Goal: Task Accomplishment & Management: Manage account settings

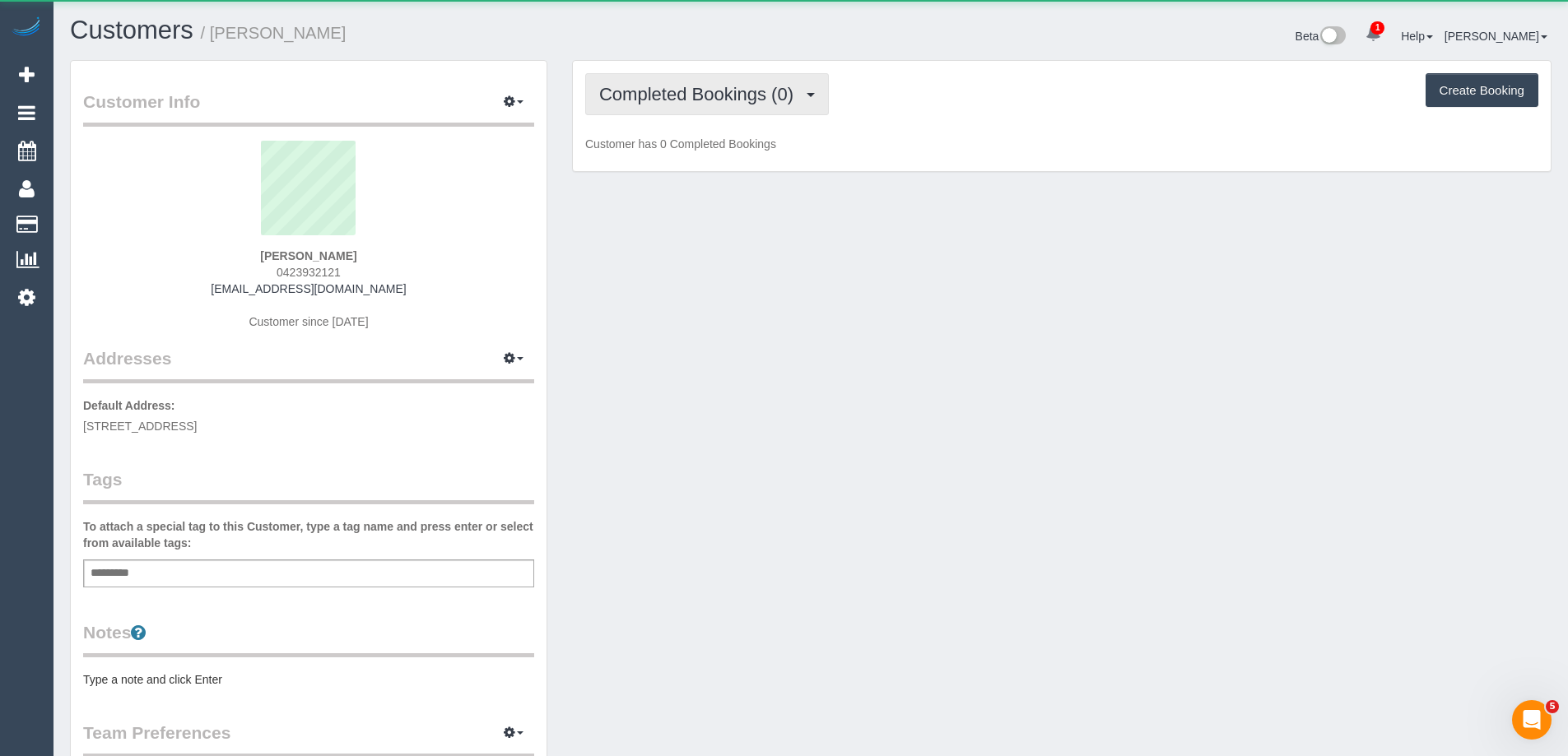
click at [745, 104] on button "Completed Bookings (0)" at bounding box center [706, 94] width 244 height 42
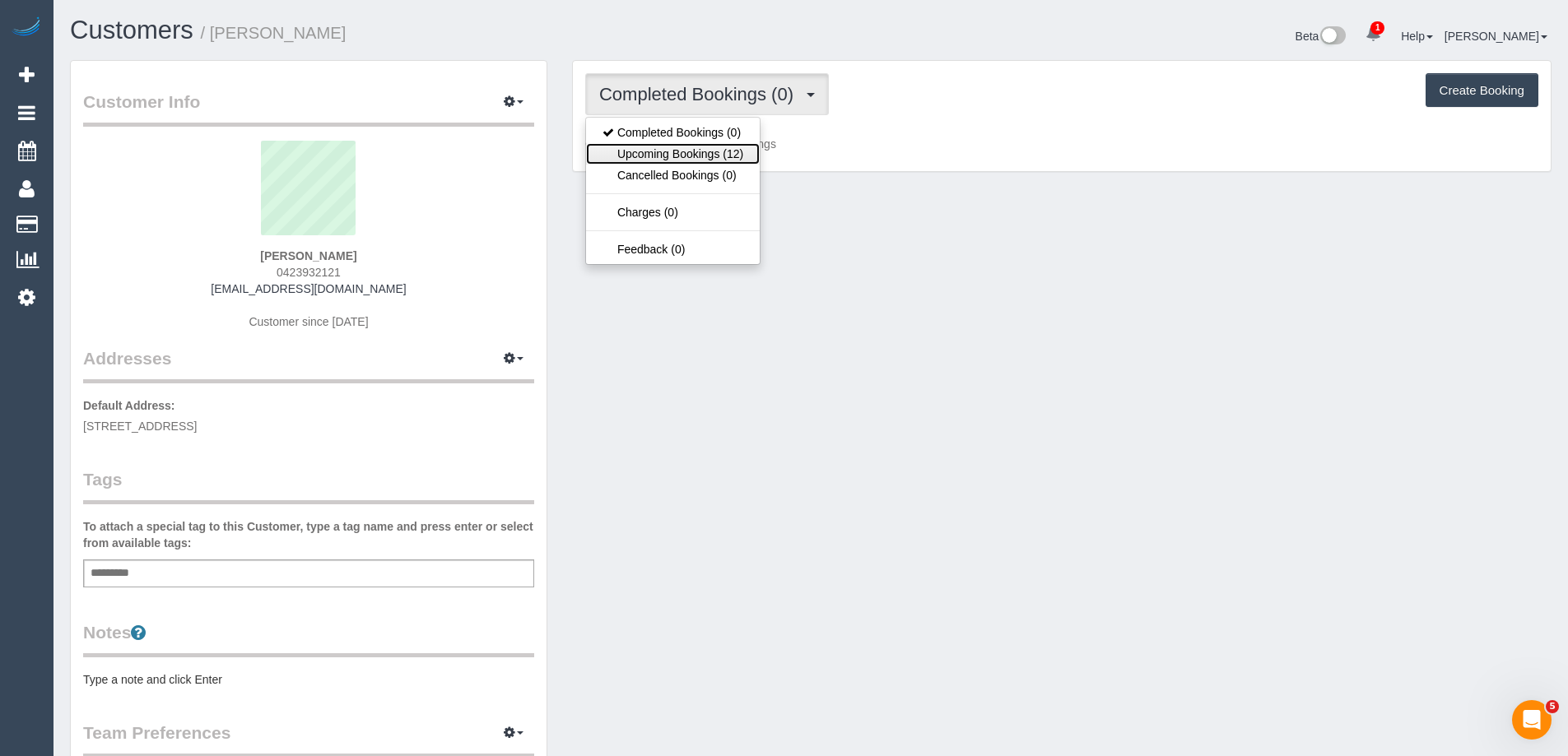
click at [742, 152] on link "Upcoming Bookings (12)" at bounding box center [672, 153] width 174 height 21
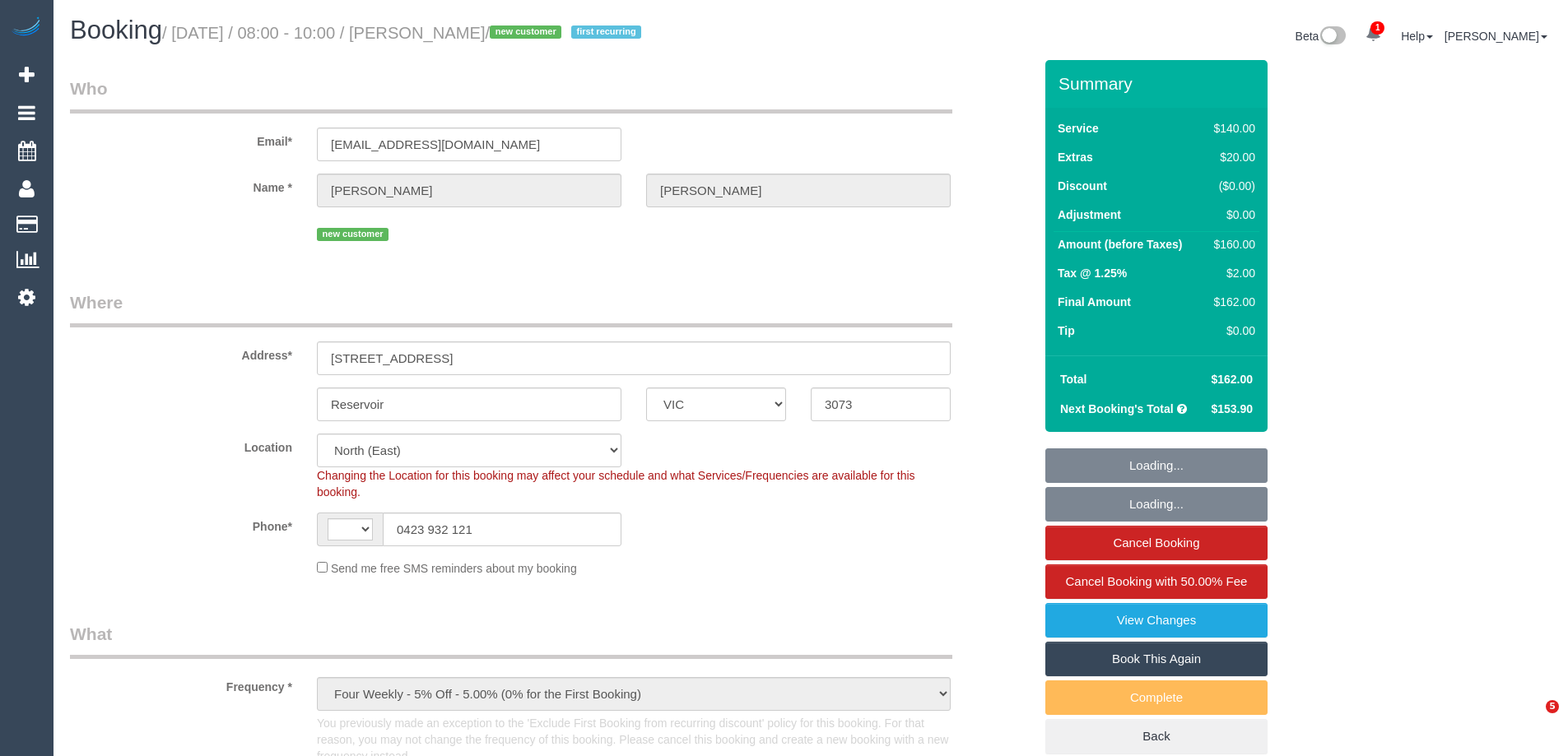
select select "VIC"
select select "object:320"
select select "string:AU"
select select "number:28"
select select "number:14"
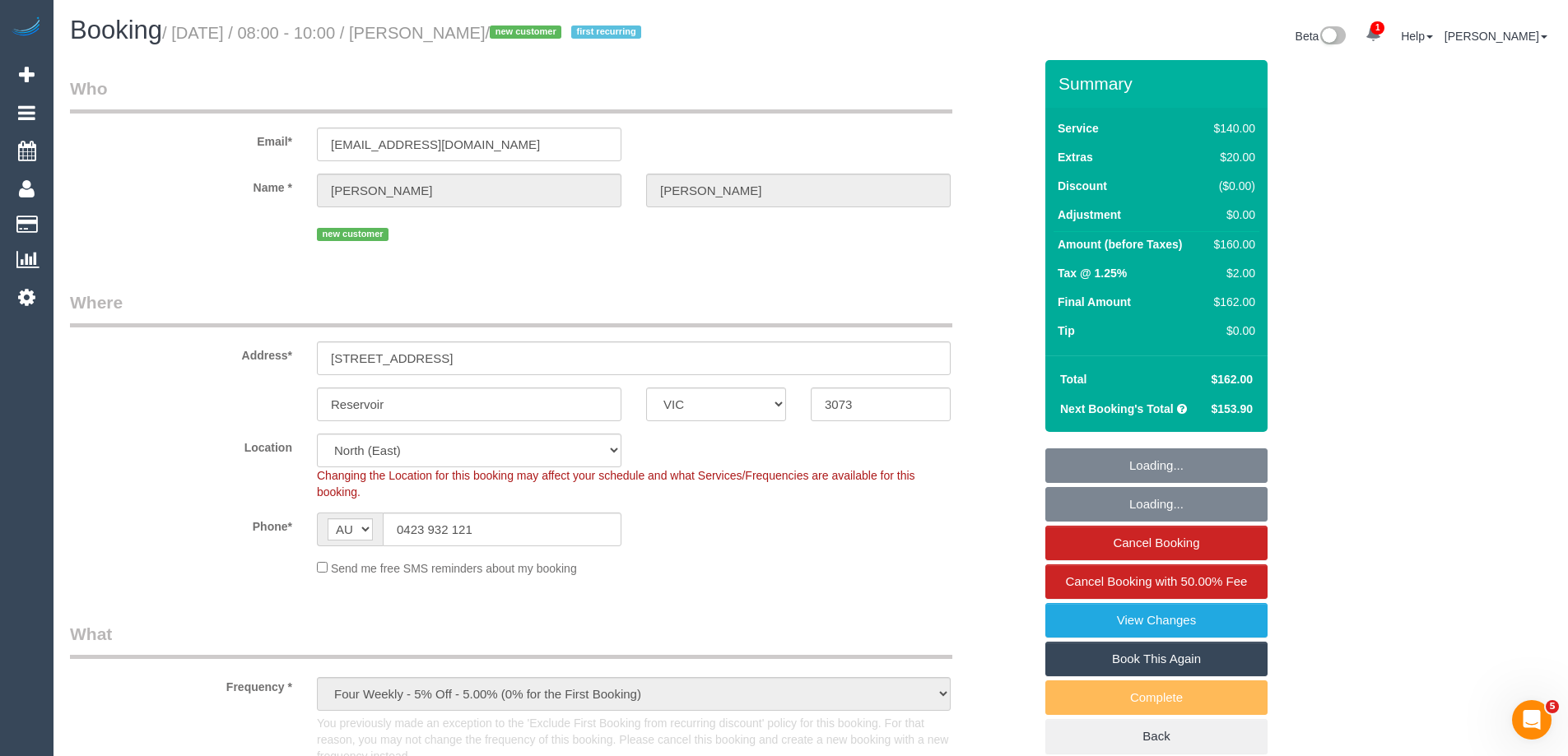
select select "number:19"
select select "number:22"
select select "number:34"
select select "number:26"
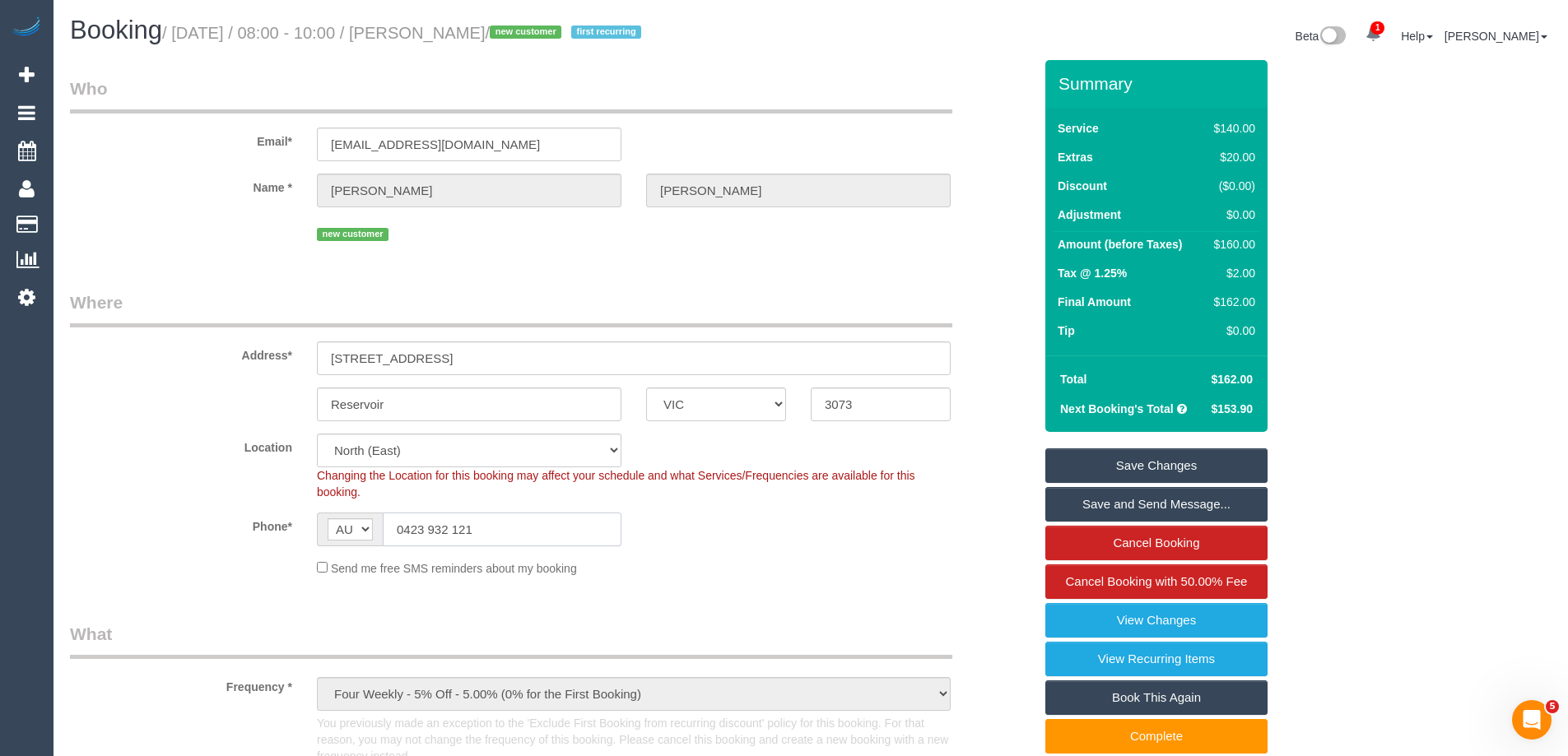
drag, startPoint x: 408, startPoint y: 526, endPoint x: 385, endPoint y: 528, distance: 23.1
click at [389, 527] on input "0423 932 121" at bounding box center [502, 529] width 239 height 33
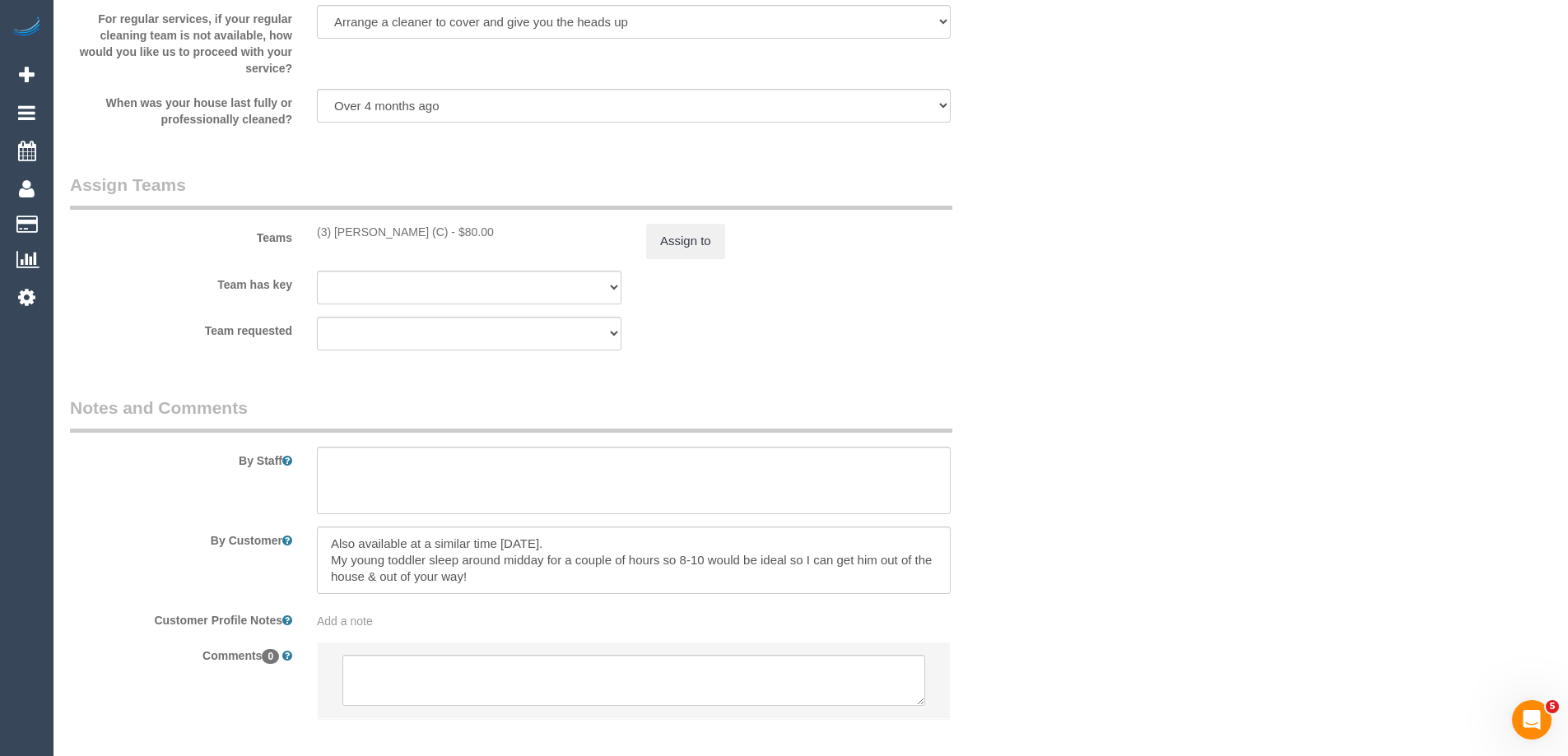
scroll to position [2571, 0]
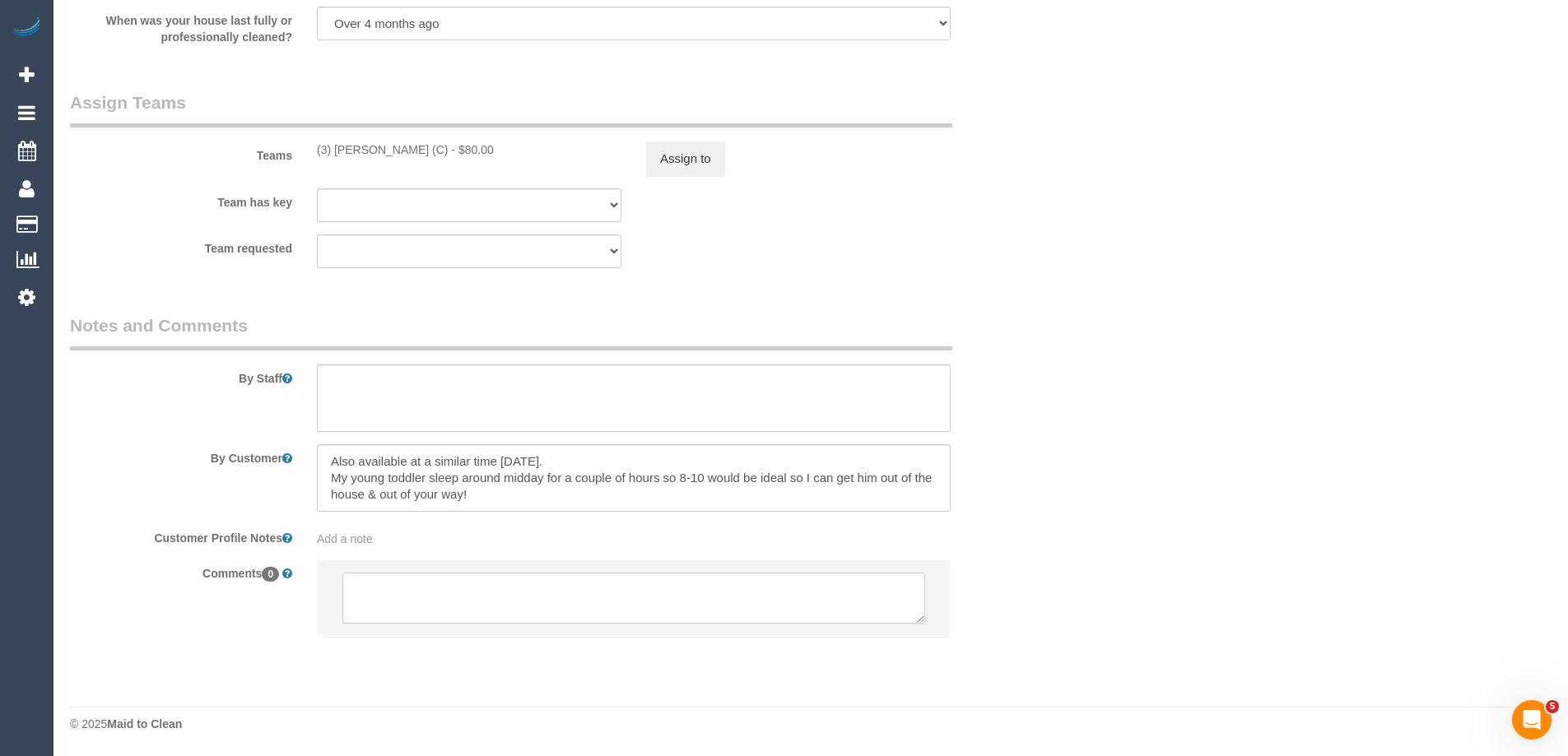
click at [503, 597] on textarea at bounding box center [634, 598] width 583 height 51
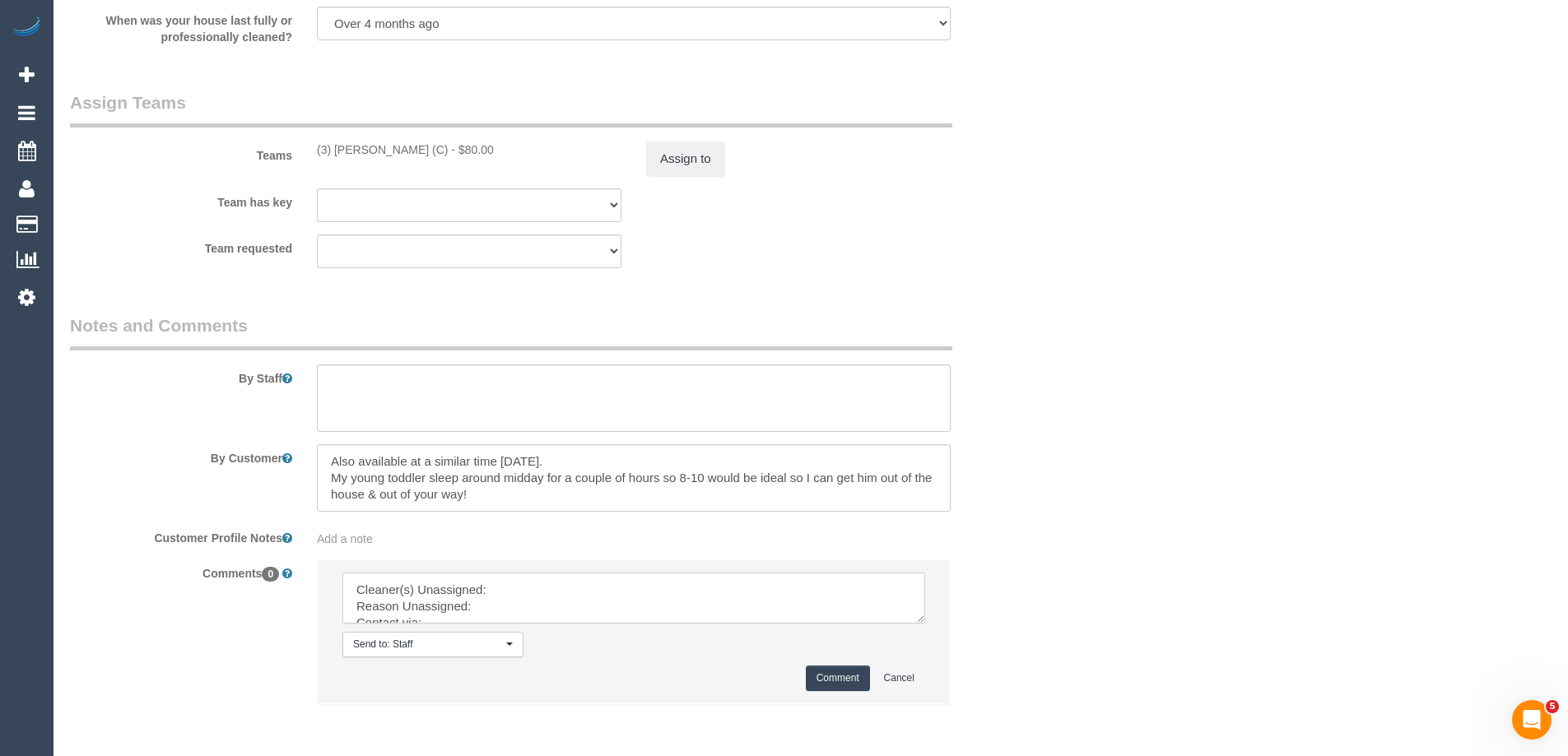
drag, startPoint x: 921, startPoint y: 619, endPoint x: 1160, endPoint y: 789, distance: 293.3
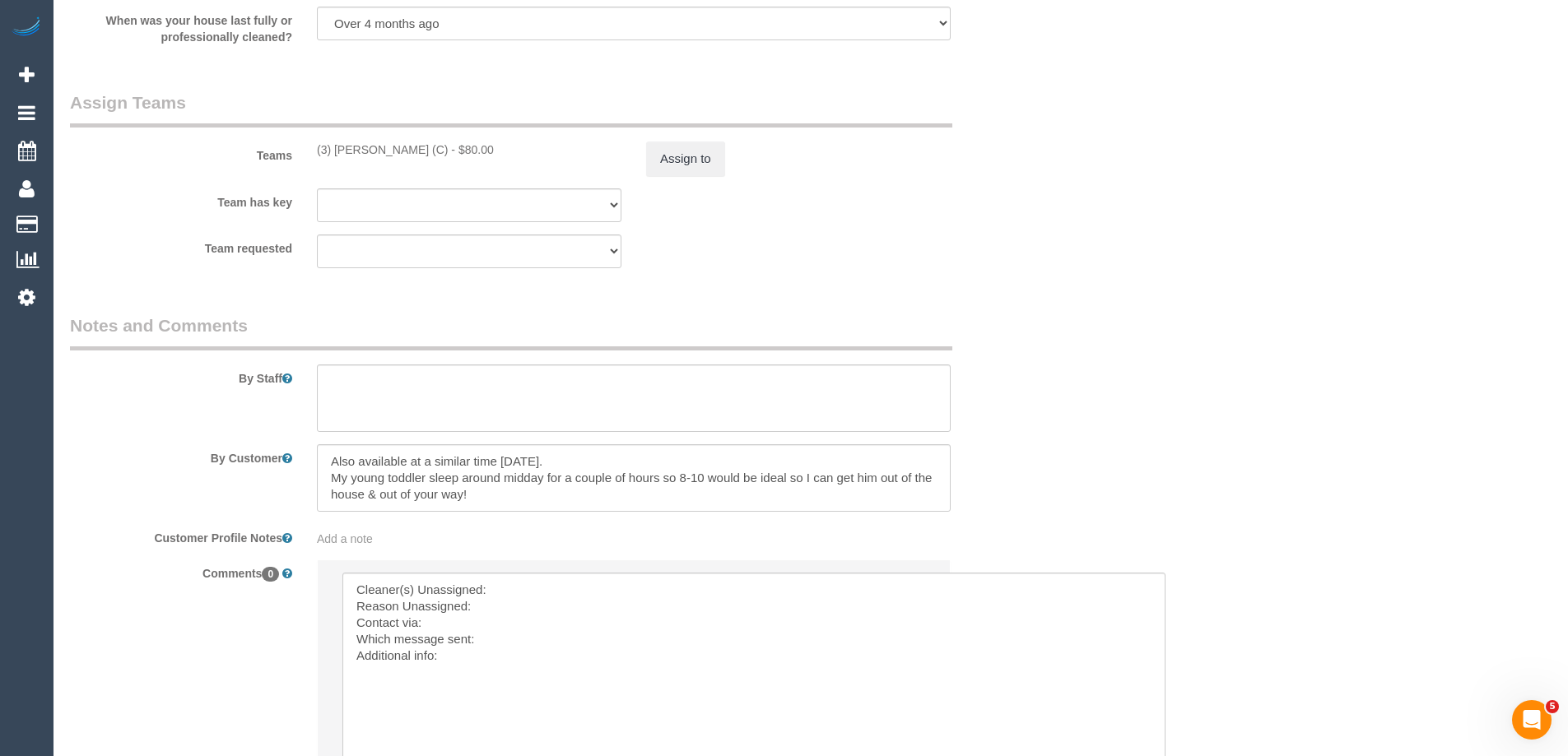
drag, startPoint x: 395, startPoint y: 146, endPoint x: 300, endPoint y: 146, distance: 95.0
click at [300, 146] on div "Teams (3) Luke HJ (C) - $80.00 Assign to" at bounding box center [551, 134] width 987 height 86
copy div "(3) [PERSON_NAME] (C)"
click at [536, 598] on textarea at bounding box center [754, 683] width 823 height 221
paste textarea "(3) [PERSON_NAME] (C)"
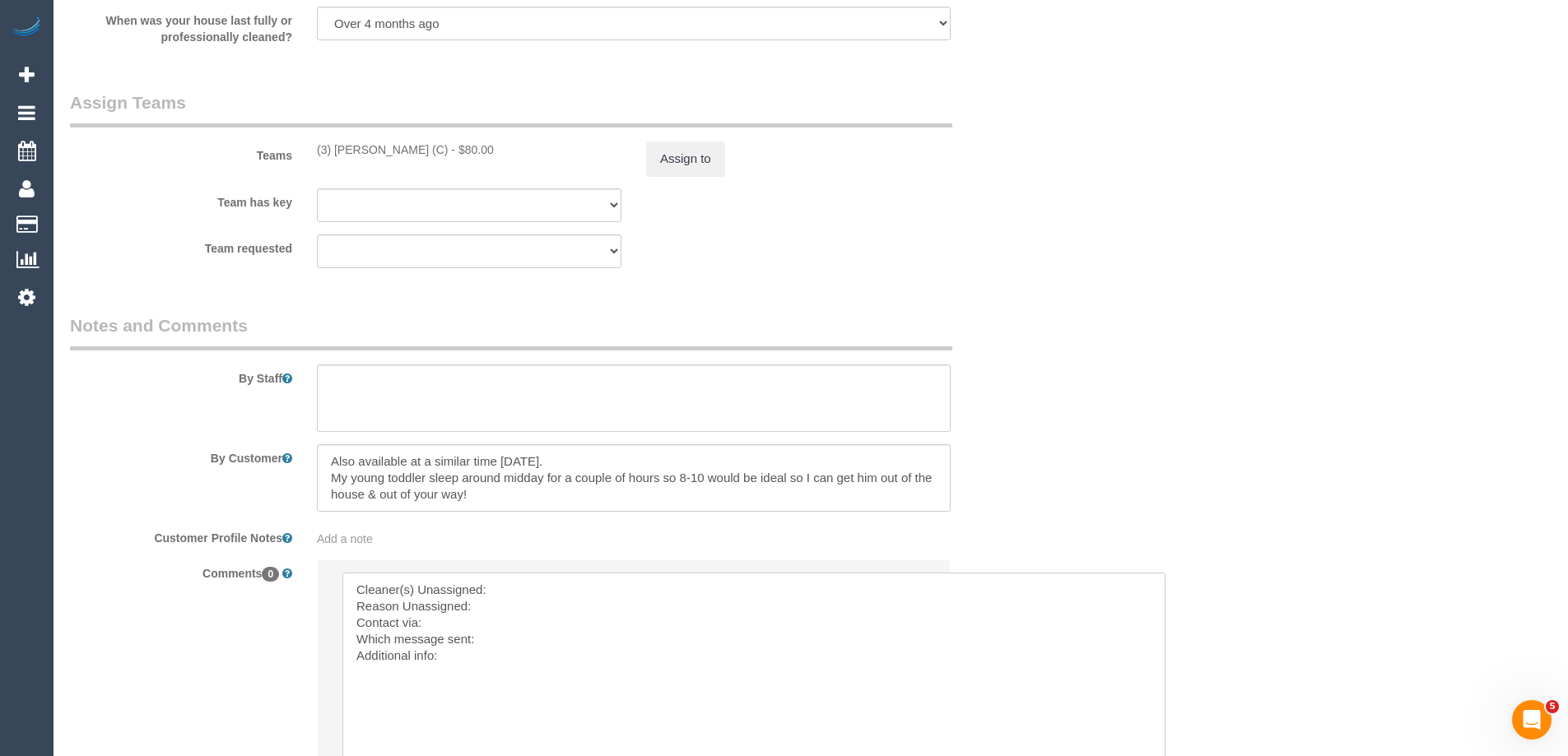
click at [506, 589] on textarea at bounding box center [754, 683] width 823 height 221
paste textarea "(3) [PERSON_NAME] (C)"
click at [343, 604] on textarea at bounding box center [754, 683] width 823 height 221
click at [537, 604] on textarea at bounding box center [754, 683] width 823 height 221
click at [496, 652] on textarea at bounding box center [754, 683] width 823 height 221
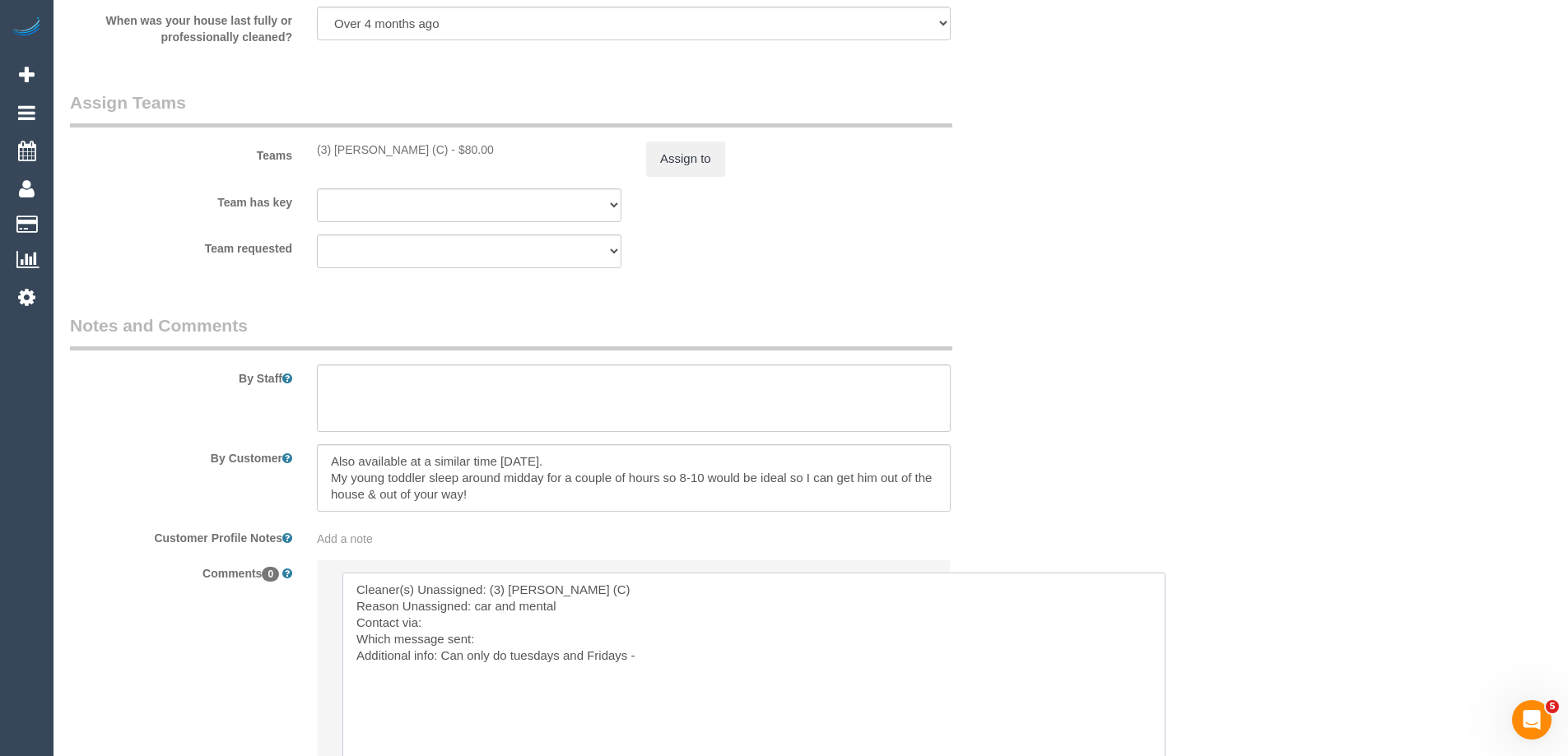
click at [453, 634] on textarea at bounding box center [754, 683] width 823 height 221
click at [456, 630] on textarea at bounding box center [754, 683] width 823 height 221
click at [717, 150] on button "Assign to" at bounding box center [686, 158] width 79 height 34
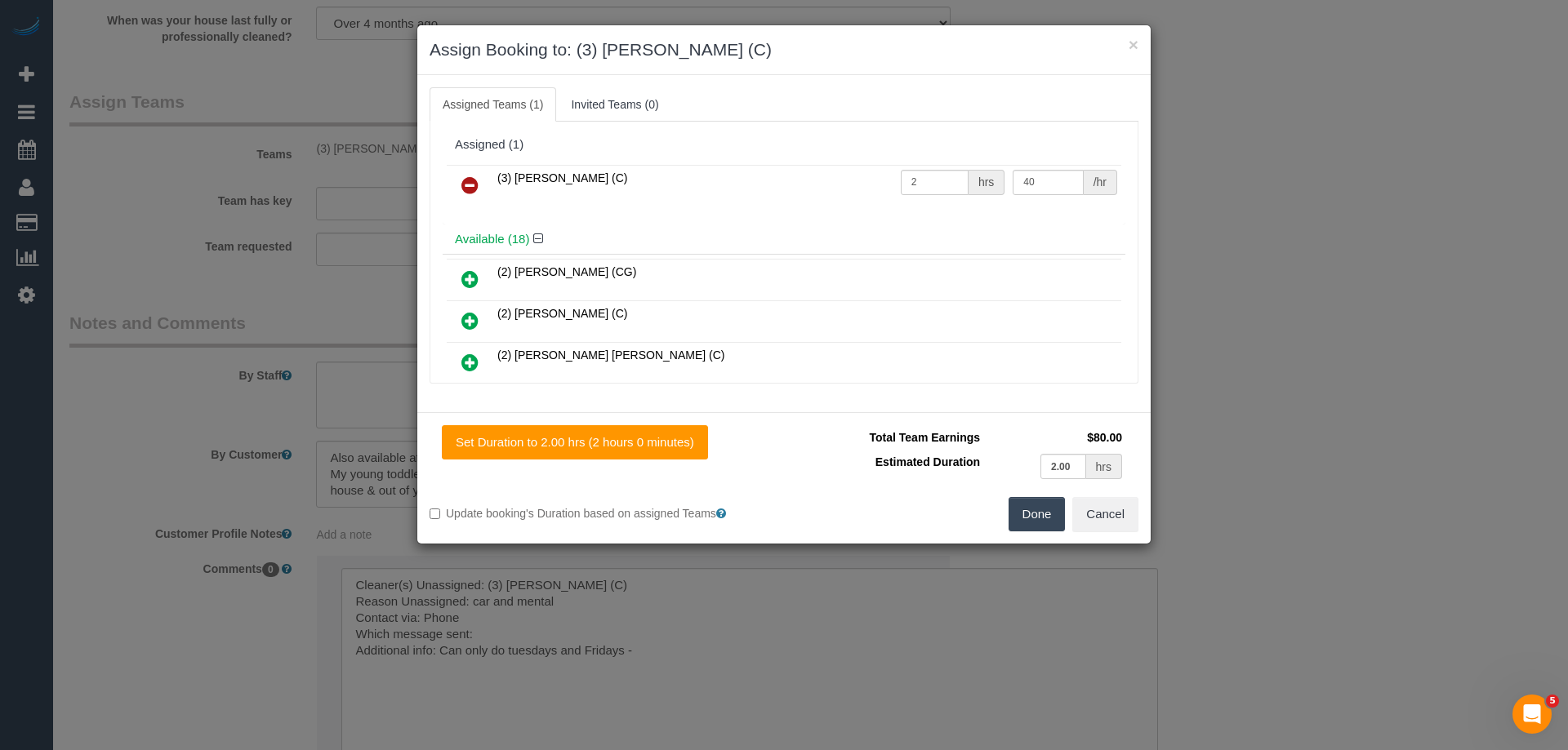
click at [473, 171] on link at bounding box center [470, 186] width 38 height 32
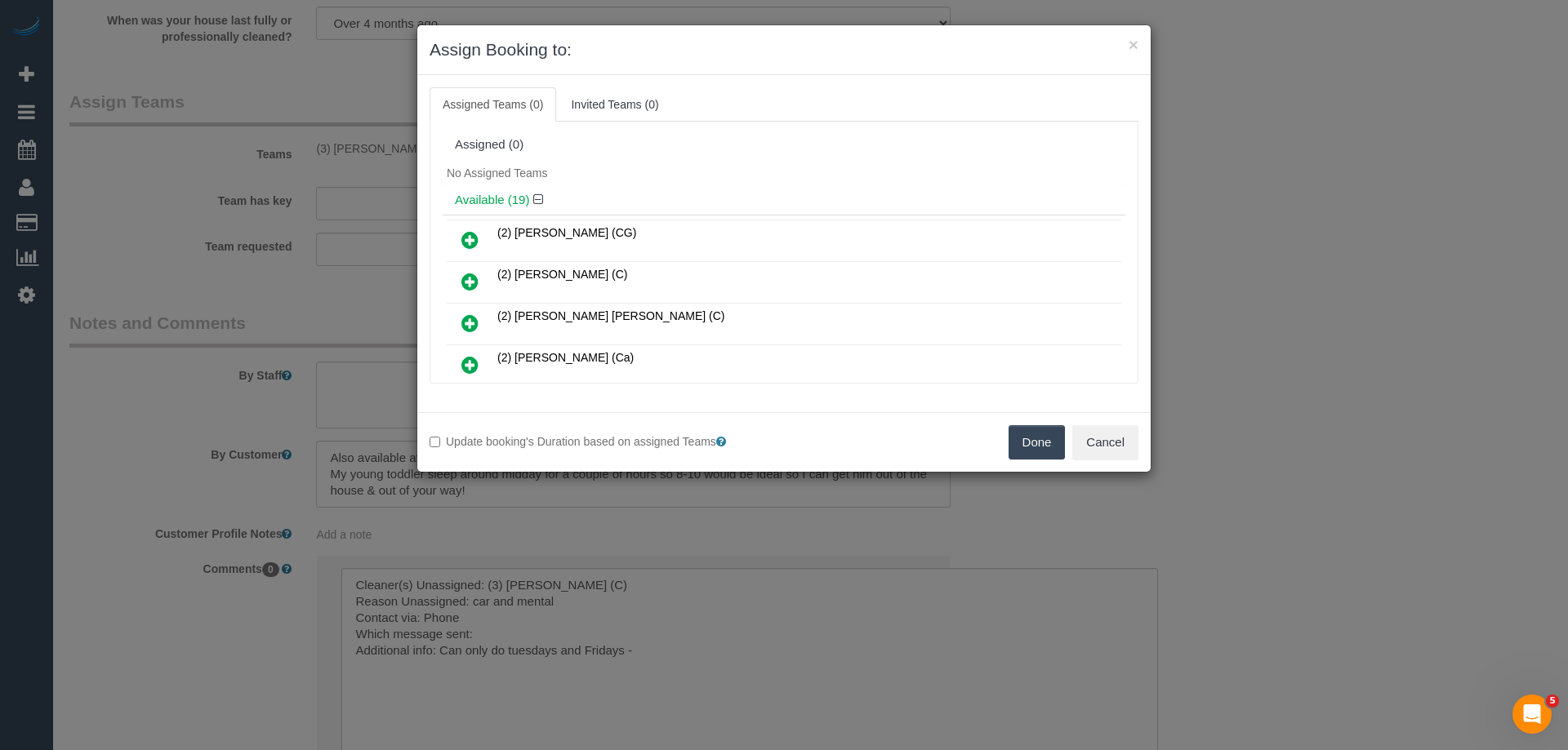
click at [1035, 439] on button "Done" at bounding box center [1036, 443] width 57 height 34
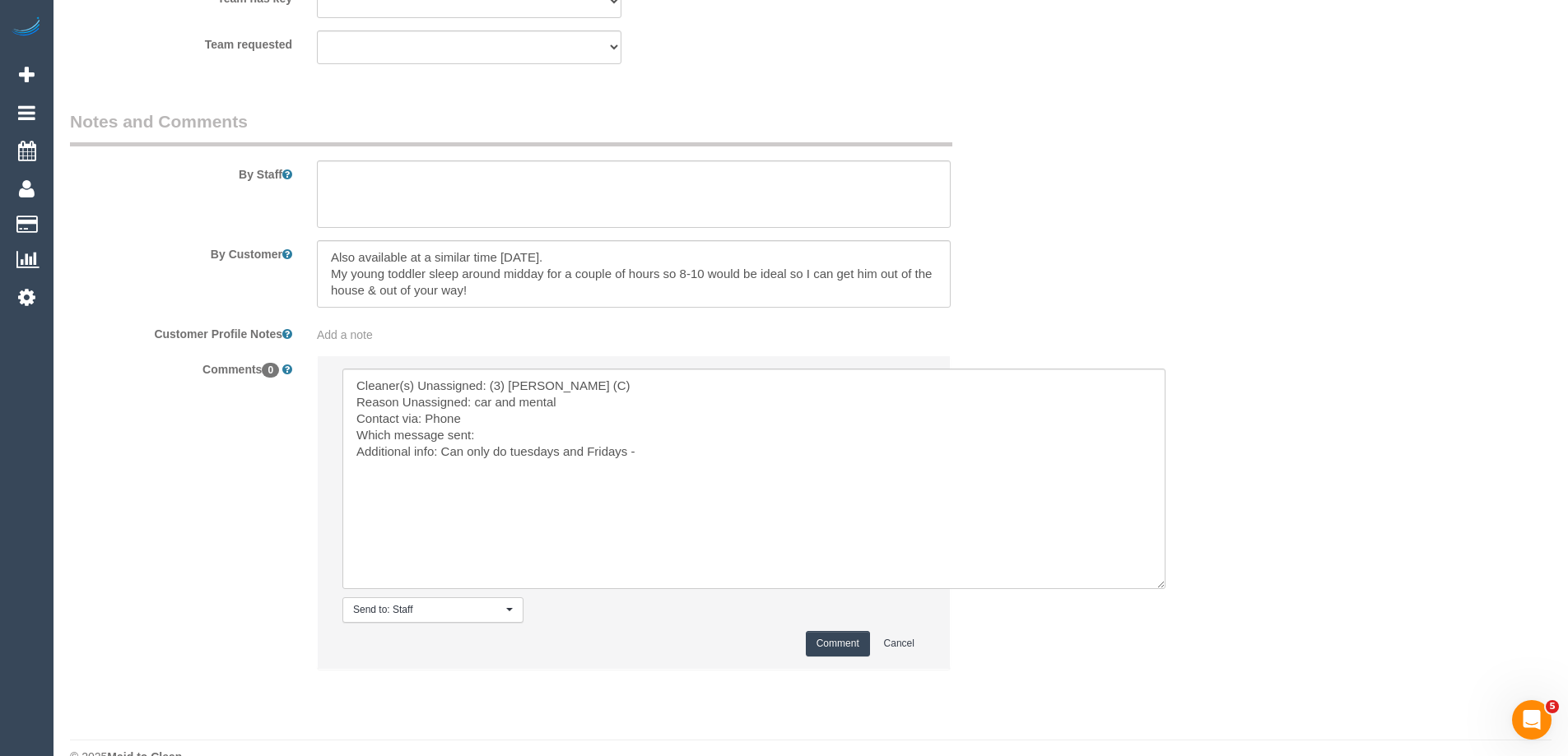
scroll to position [2808, 0]
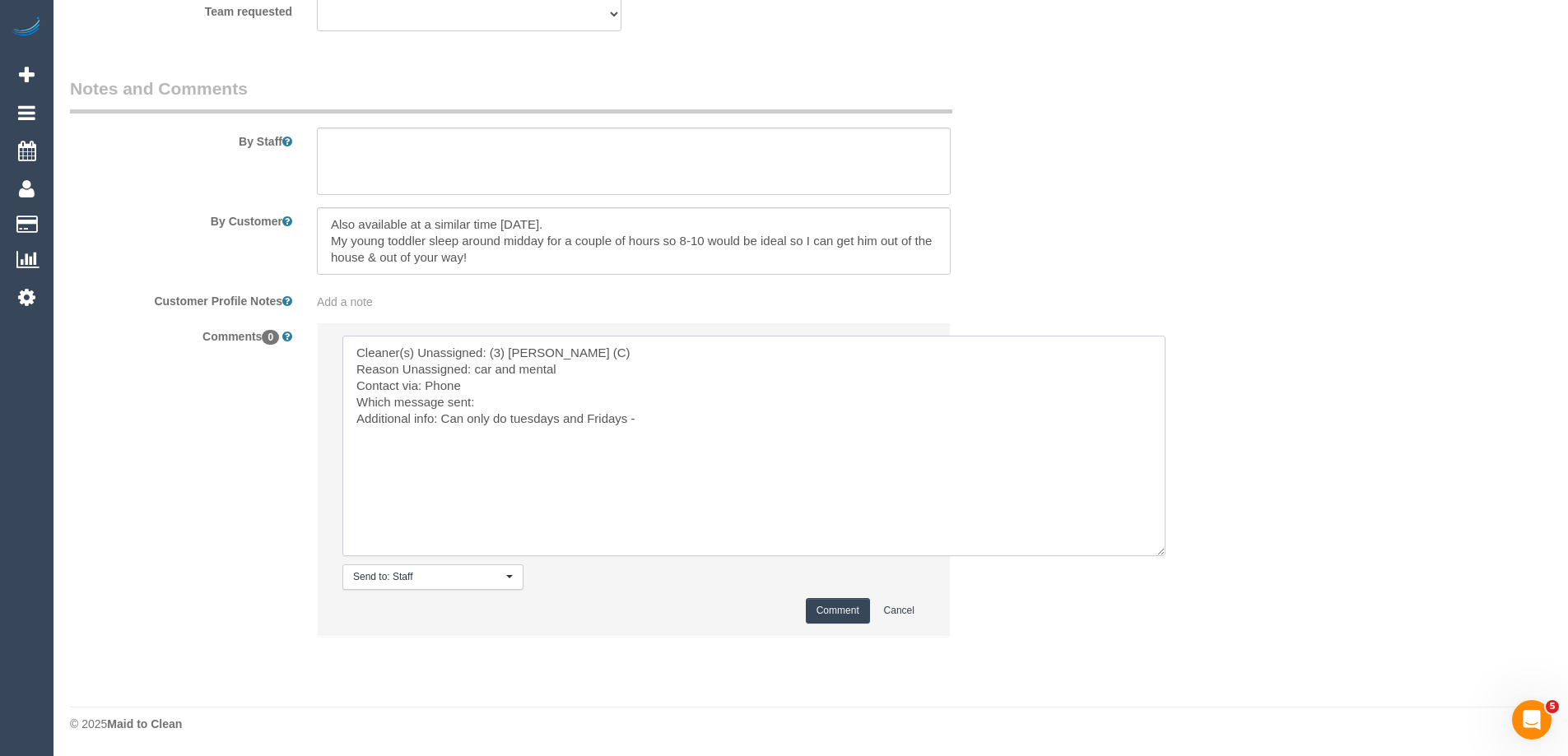
click at [679, 418] on textarea at bounding box center [754, 446] width 823 height 221
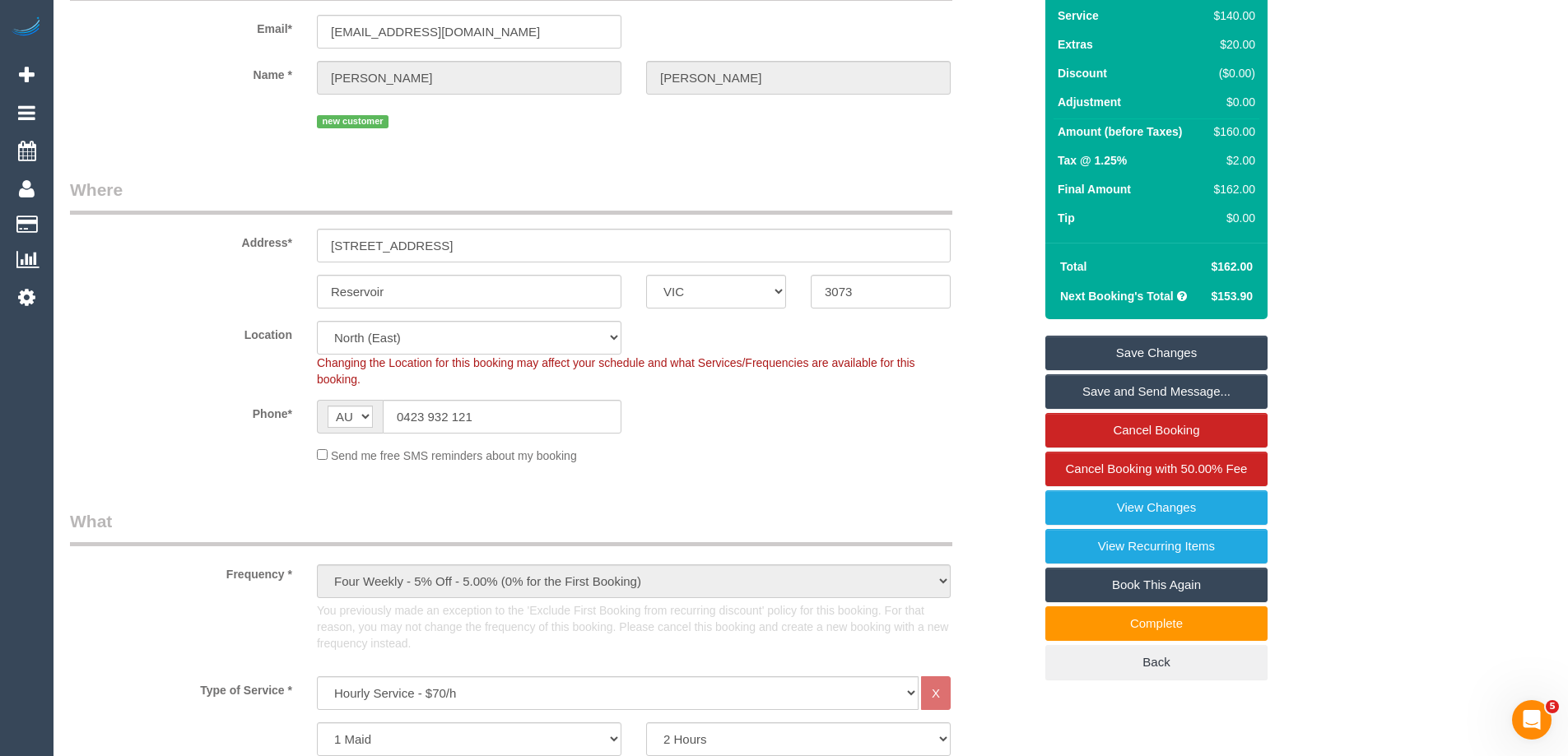
scroll to position [0, 0]
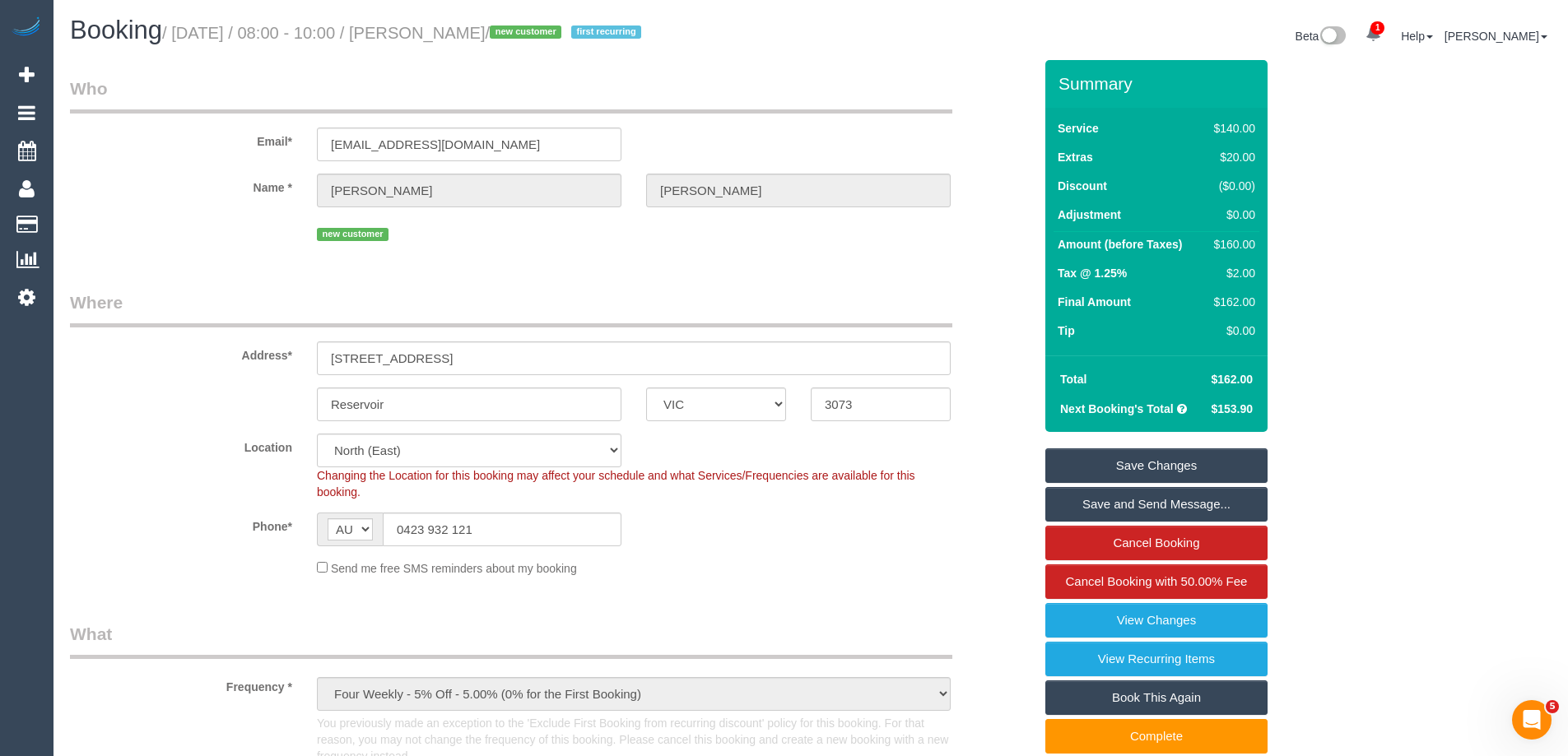
type textarea "Cleaner(s) Unassigned: (3) Luke HJ (C) Reason Unassigned: car and mental Contac…"
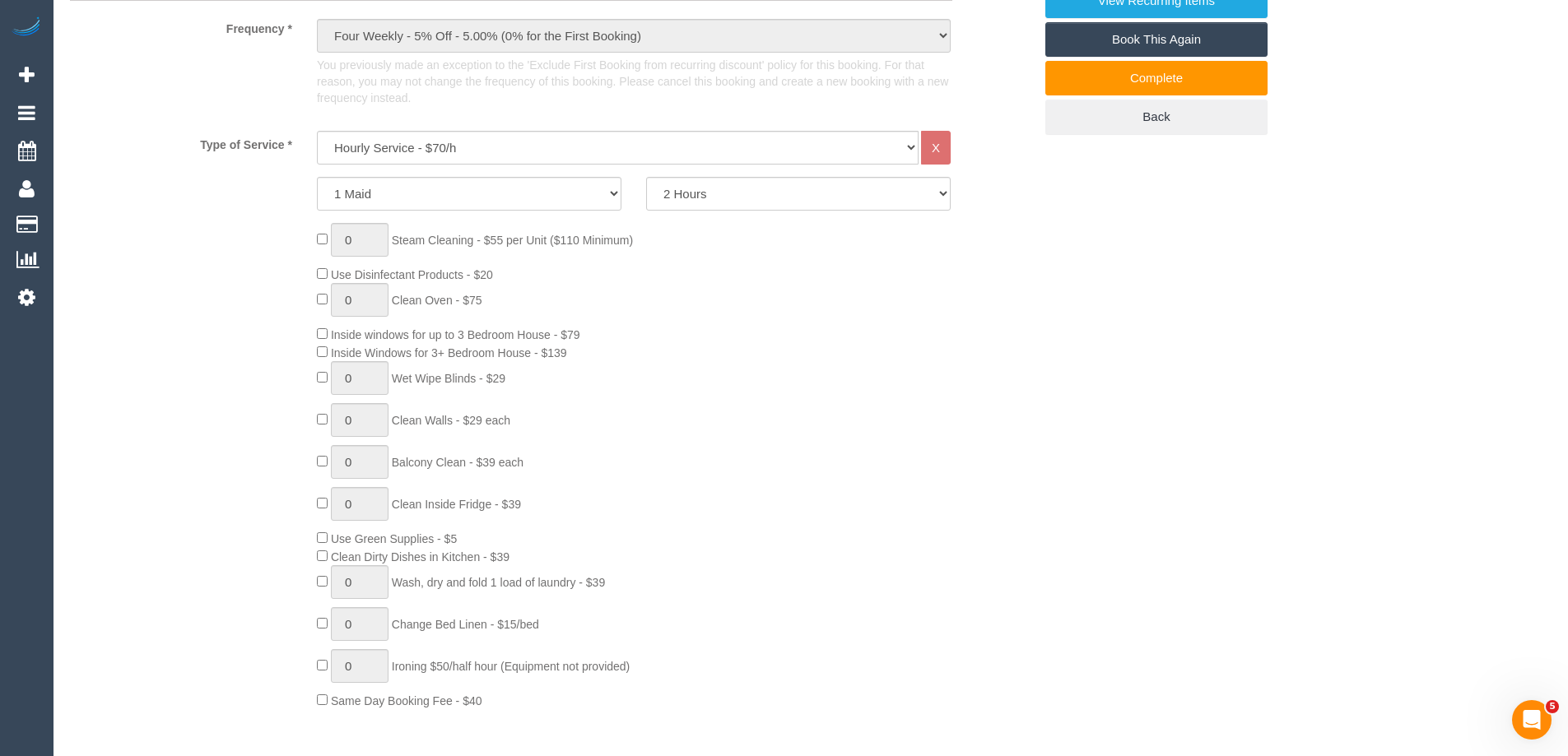
scroll to position [1070, 0]
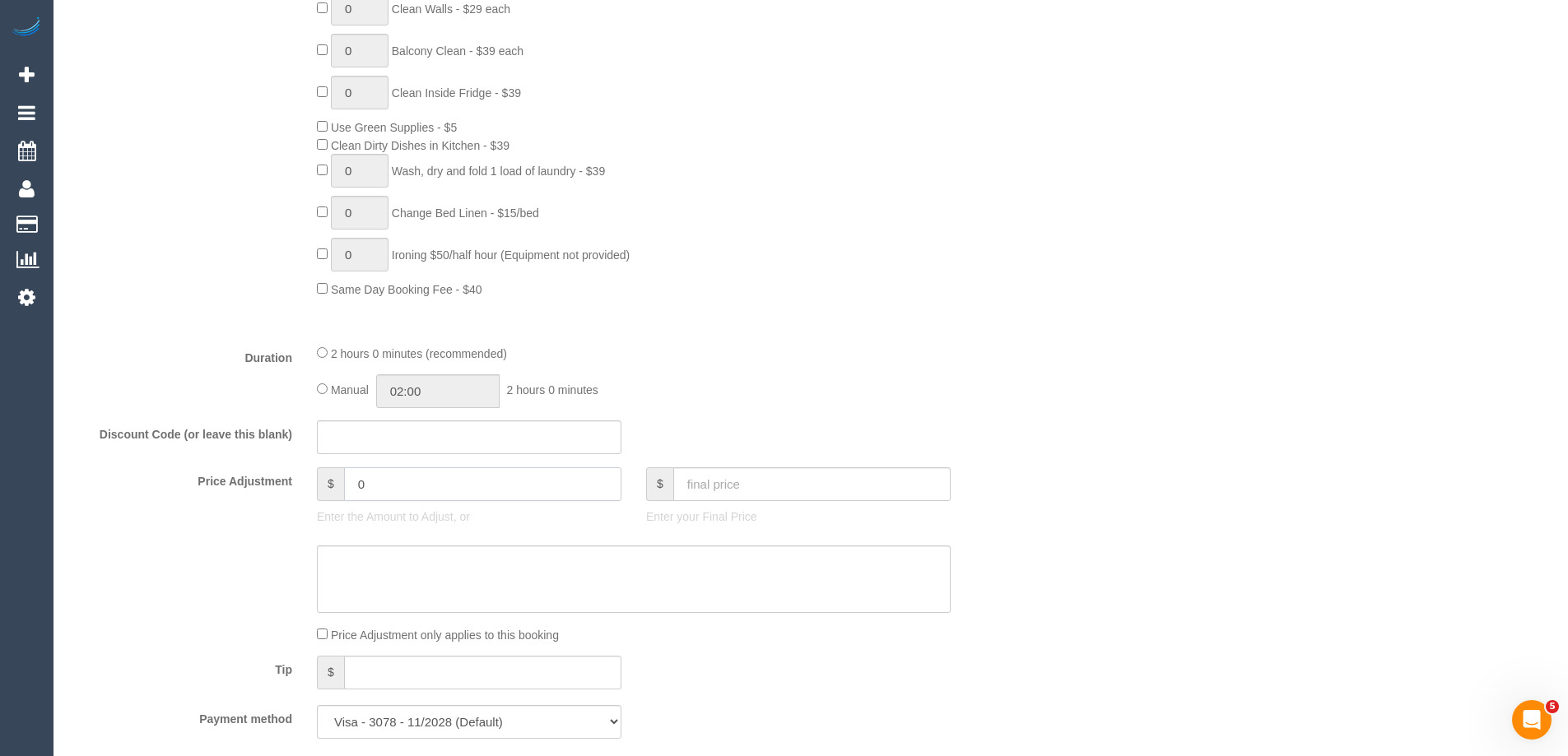
click at [385, 482] on input "0" at bounding box center [483, 484] width 277 height 33
type input "-50"
click at [375, 567] on textarea at bounding box center [634, 579] width 634 height 68
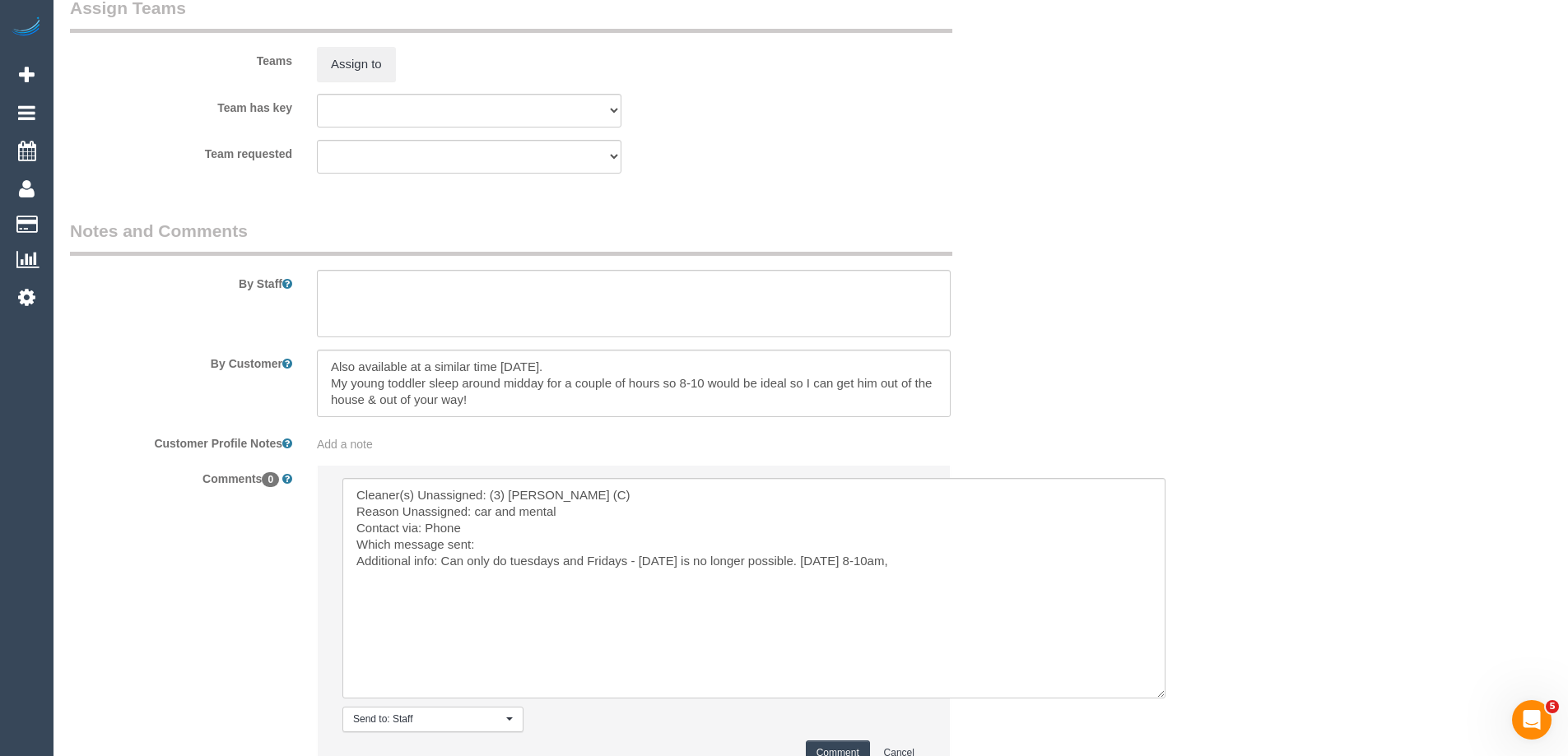
scroll to position [2808, 0]
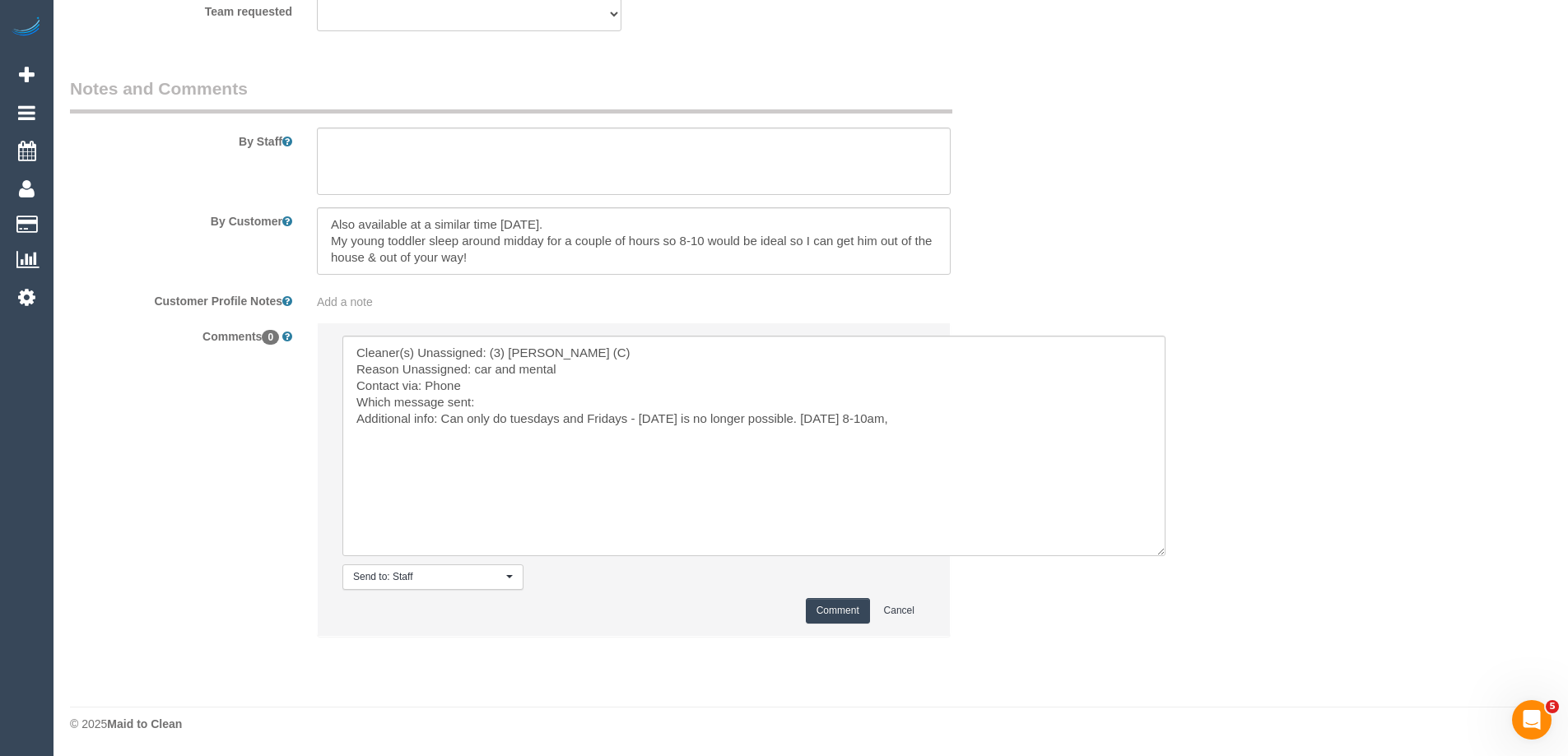
type textarea "Office error - cleaner was never attending via phone VC"
click at [587, 372] on textarea at bounding box center [754, 446] width 823 height 221
click at [796, 421] on textarea at bounding box center [754, 446] width 823 height 221
click at [996, 414] on textarea at bounding box center [754, 446] width 823 height 221
drag, startPoint x: 628, startPoint y: 419, endPoint x: 440, endPoint y: 419, distance: 188.0
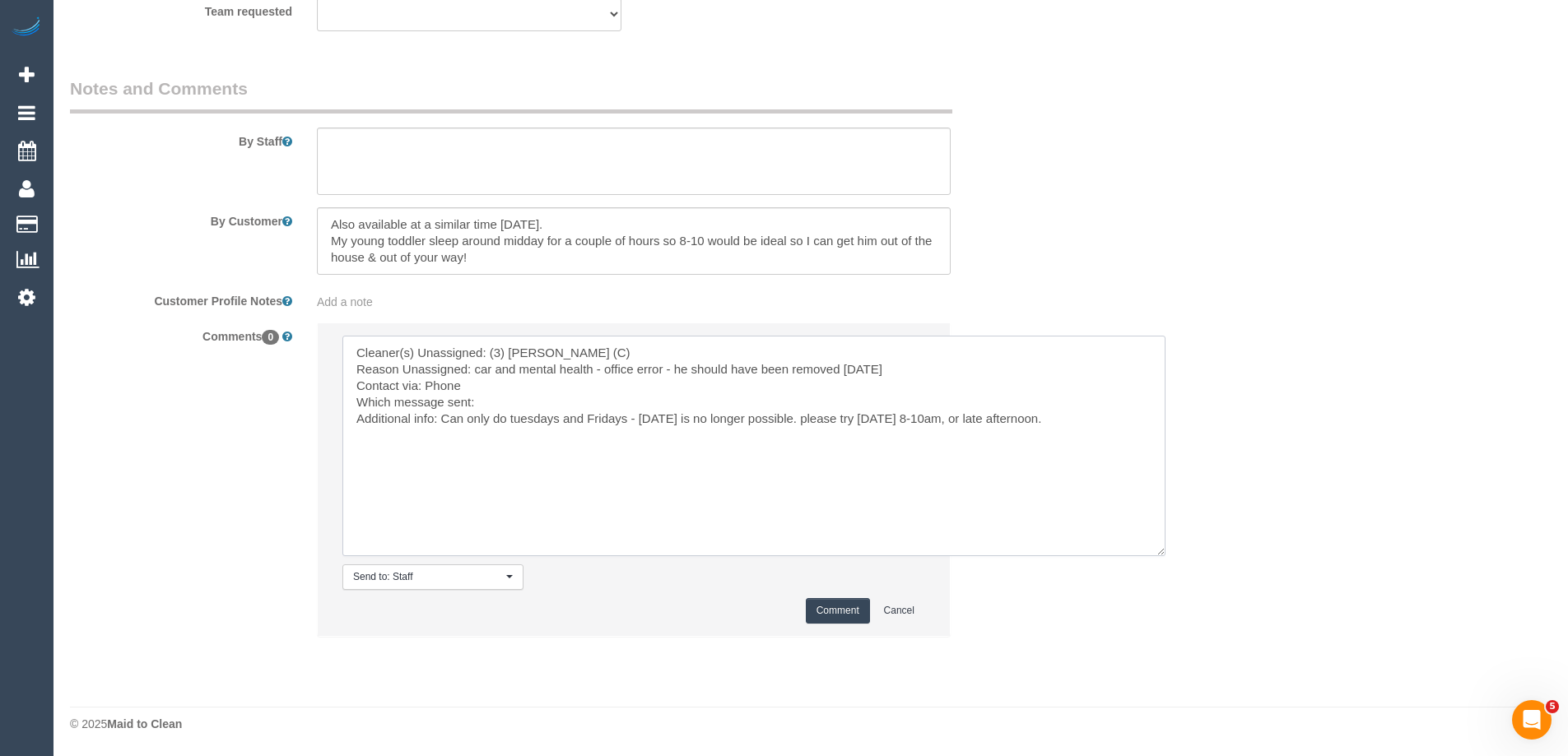
click at [440, 419] on textarea at bounding box center [754, 446] width 823 height 221
type textarea "Cleaner(s) Unassigned: (3) Luke HJ (C) Reason Unassigned: car and mental health…"
click at [859, 609] on button "Comment" at bounding box center [838, 611] width 64 height 26
click at [351, 302] on span "Add a note" at bounding box center [344, 301] width 56 height 13
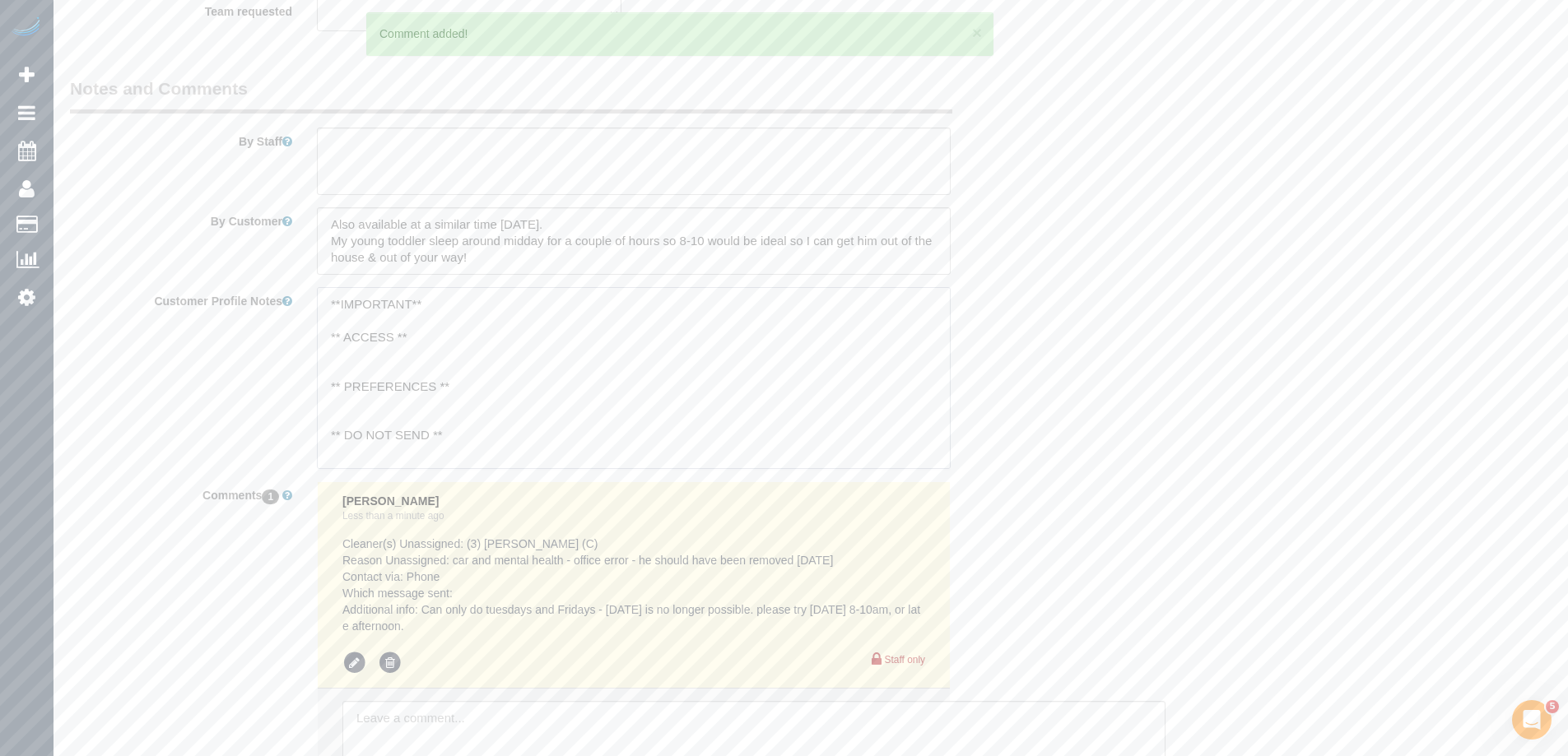
click at [375, 396] on textarea "**IMPORTANT** ** ACCESS ** ** PREFERENCES ** ** DO NOT SEND ** ** GENERAL ** **…" at bounding box center [634, 378] width 634 height 182
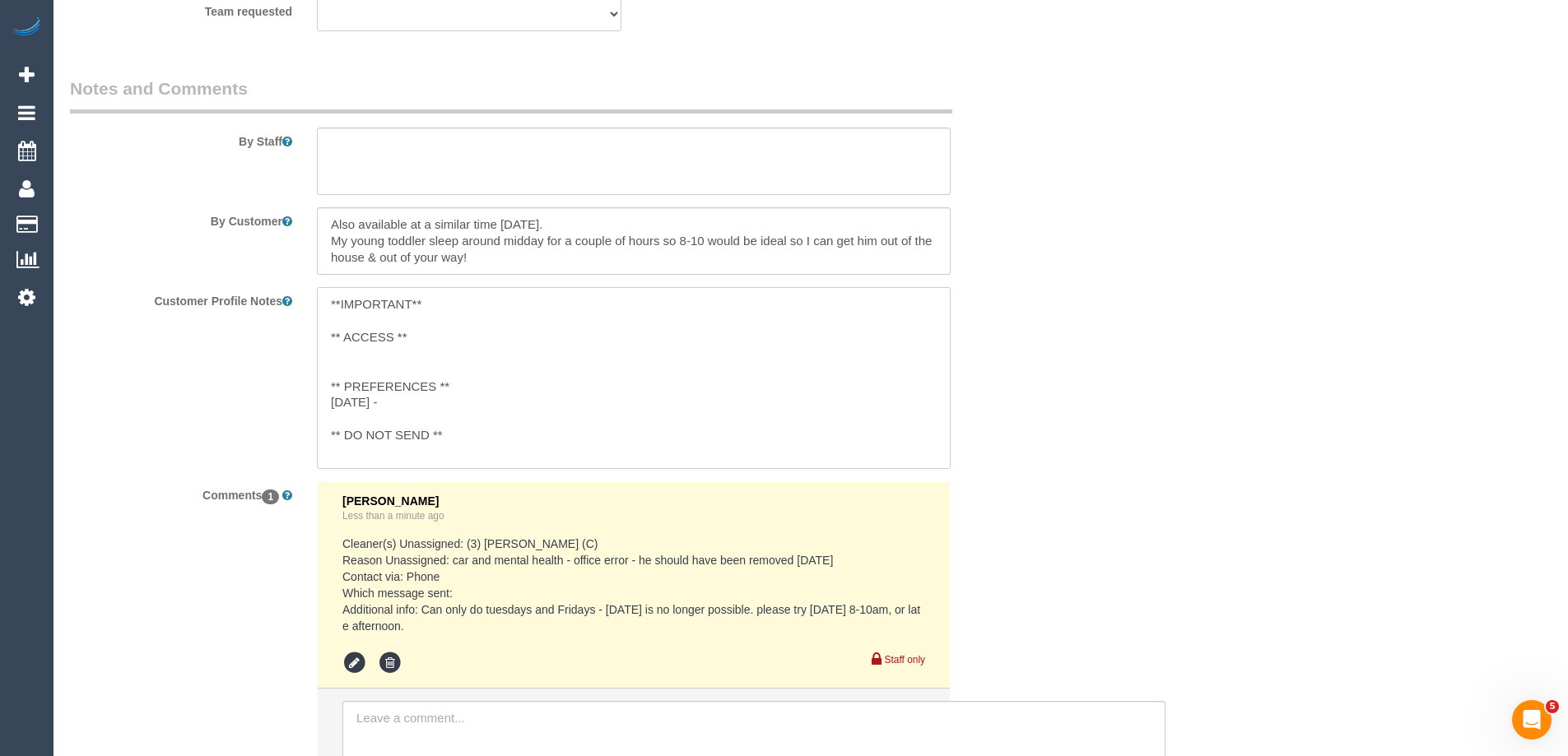
paste textarea "Can only do tuesdays and Fridays"
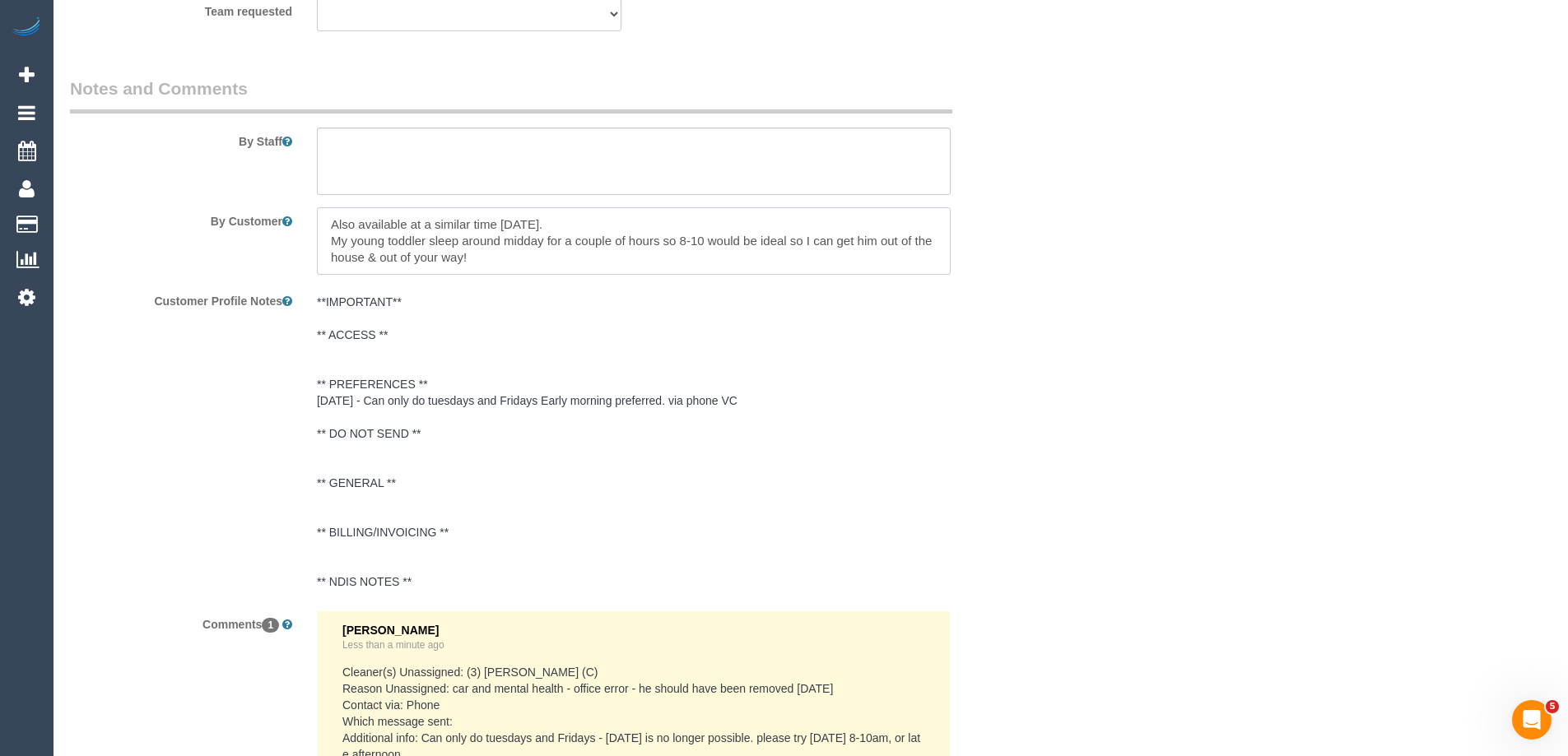
click at [483, 236] on textarea at bounding box center [634, 241] width 634 height 68
drag, startPoint x: 481, startPoint y: 264, endPoint x: 303, endPoint y: 214, distance: 184.9
click at [303, 214] on div "By Customer" at bounding box center [551, 241] width 987 height 68
click at [464, 393] on pre "**IMPORTANT** ** ACCESS ** ** PREFERENCES ** 30/09/25 - Can only do tuesdays an…" at bounding box center [634, 442] width 634 height 296
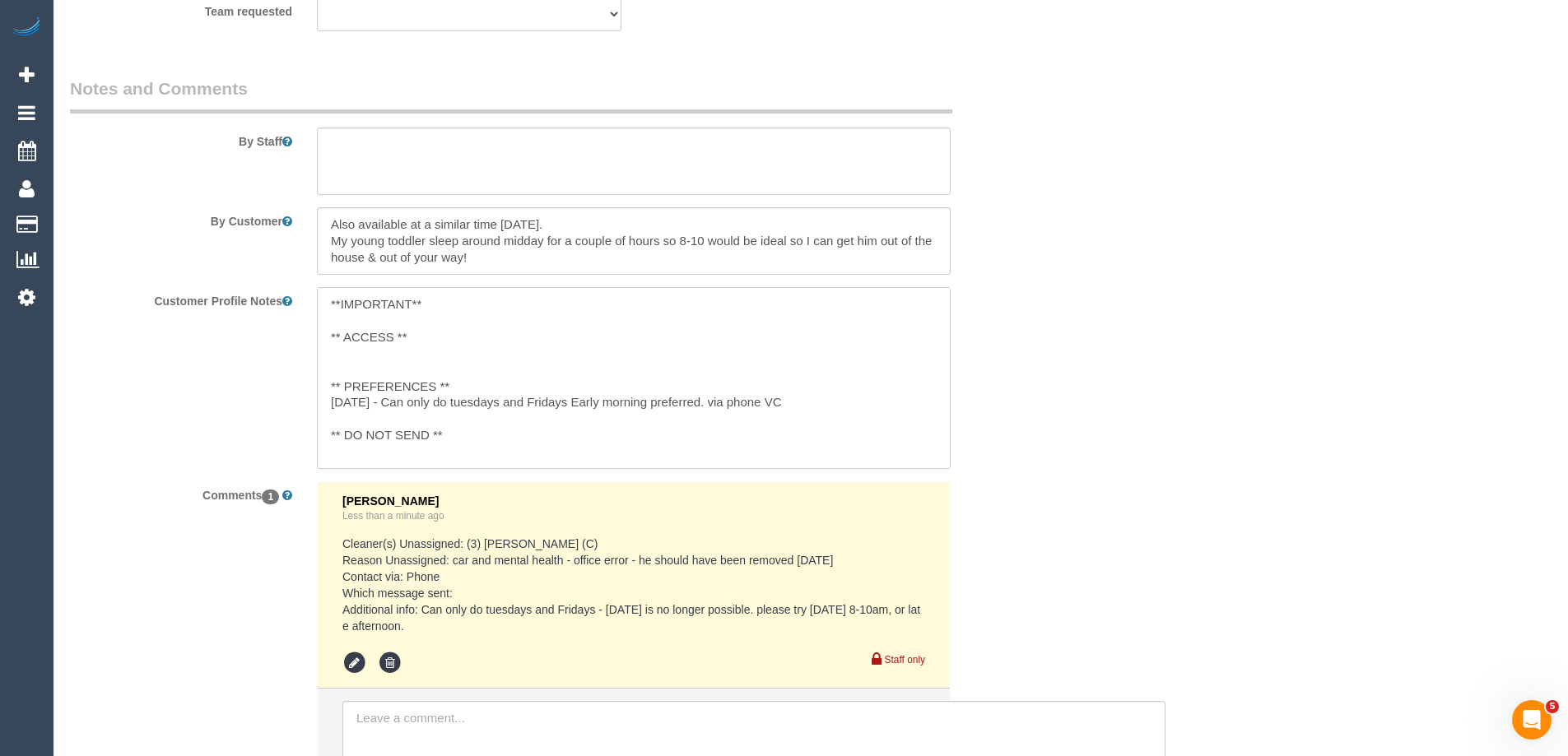
click at [847, 407] on textarea "**IMPORTANT** ** ACCESS ** ** PREFERENCES ** 30/09/25 - Can only do tuesdays an…" at bounding box center [634, 378] width 634 height 182
click at [718, 399] on textarea "**IMPORTANT** ** ACCESS ** ** PREFERENCES ** 30/09/25 - Can only do tuesdays an…" at bounding box center [634, 378] width 634 height 182
paste textarea "Also available at a similar time on Friday. My young toddler sleep around midda…"
click at [330, 438] on textarea "**IMPORTANT** ** ACCESS ** ** PREFERENCES ** 30/09/25 - Can only do tuesdays an…" at bounding box center [634, 378] width 634 height 182
click at [712, 400] on textarea "**IMPORTANT** ** ACCESS ** ** PREFERENCES ** 30/09/25 - Can only do tuesdays an…" at bounding box center [634, 378] width 634 height 182
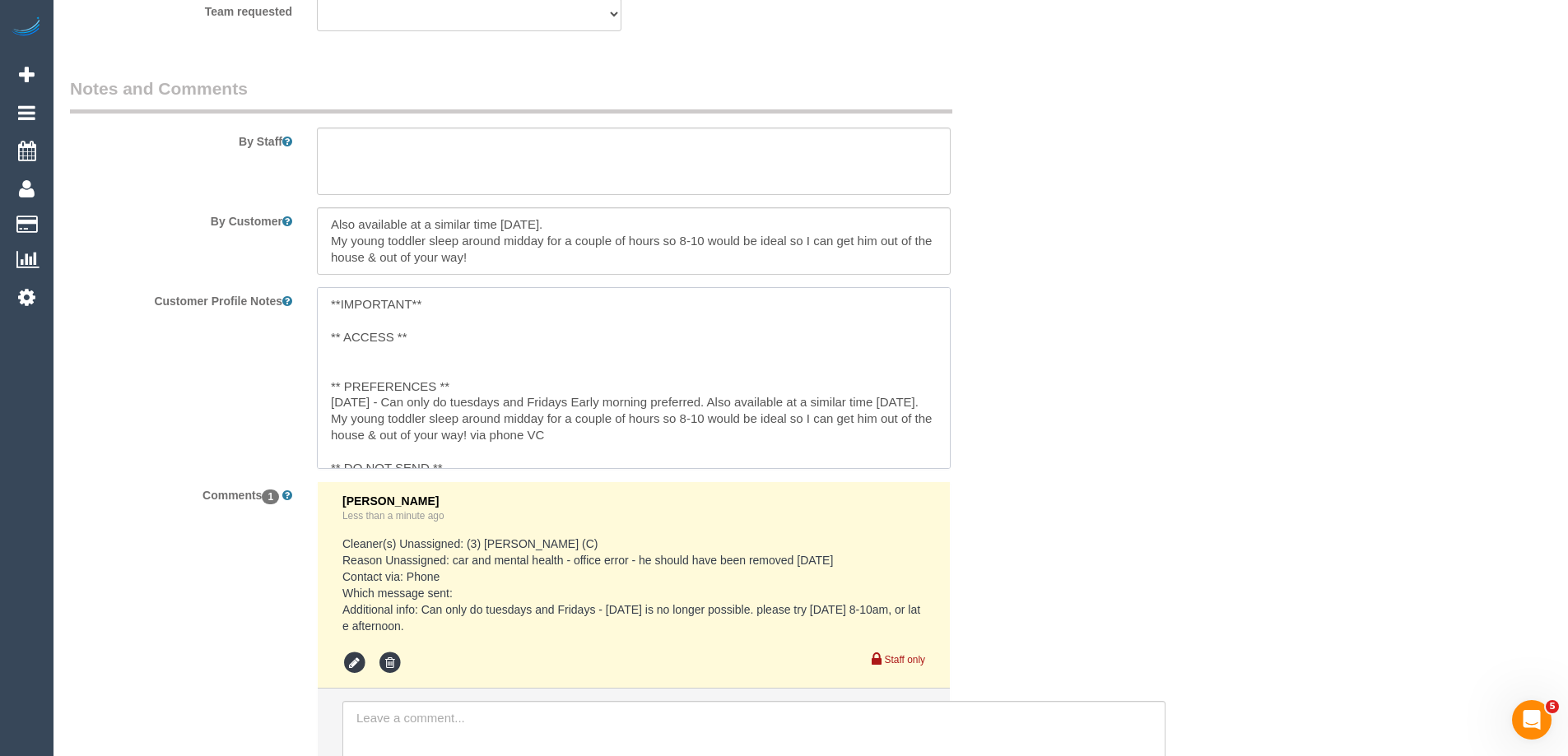
type textarea "**IMPORTANT** ** ACCESS ** ** PREFERENCES ** 30/09/25 - Can only do tuesdays an…"
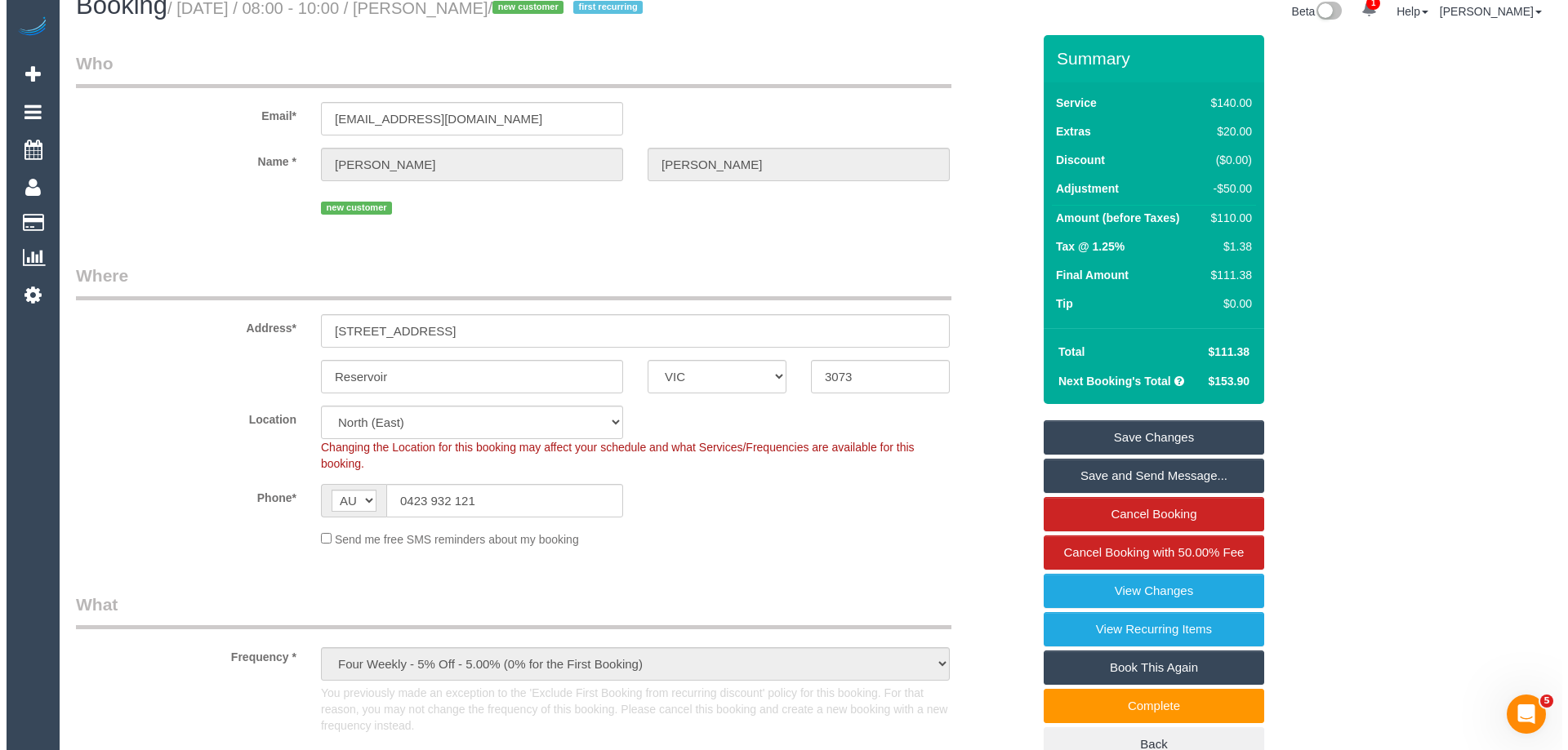
scroll to position [0, 0]
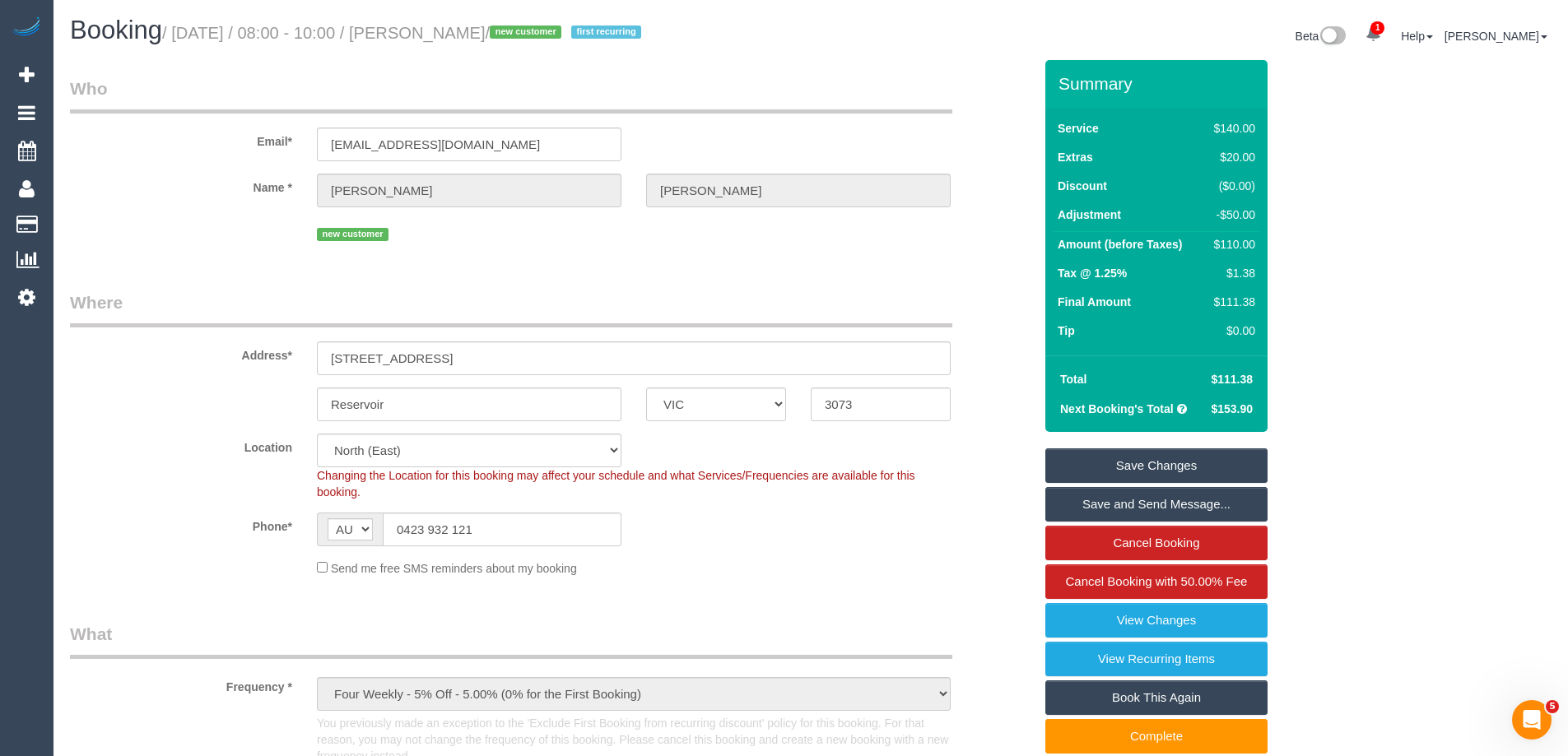
click at [1202, 458] on link "Save Changes" at bounding box center [1157, 466] width 223 height 34
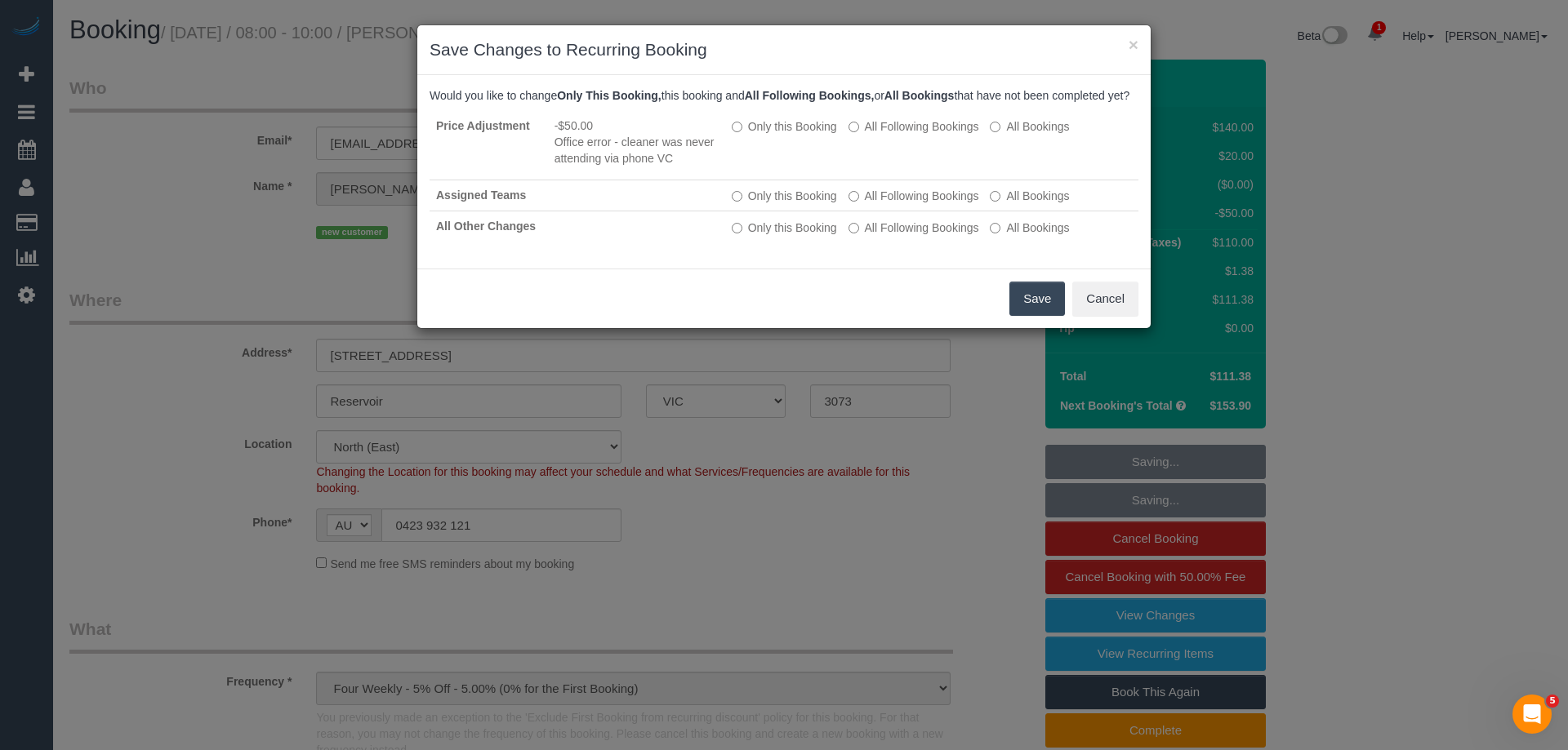
click at [1038, 316] on button "Save" at bounding box center [1036, 299] width 55 height 34
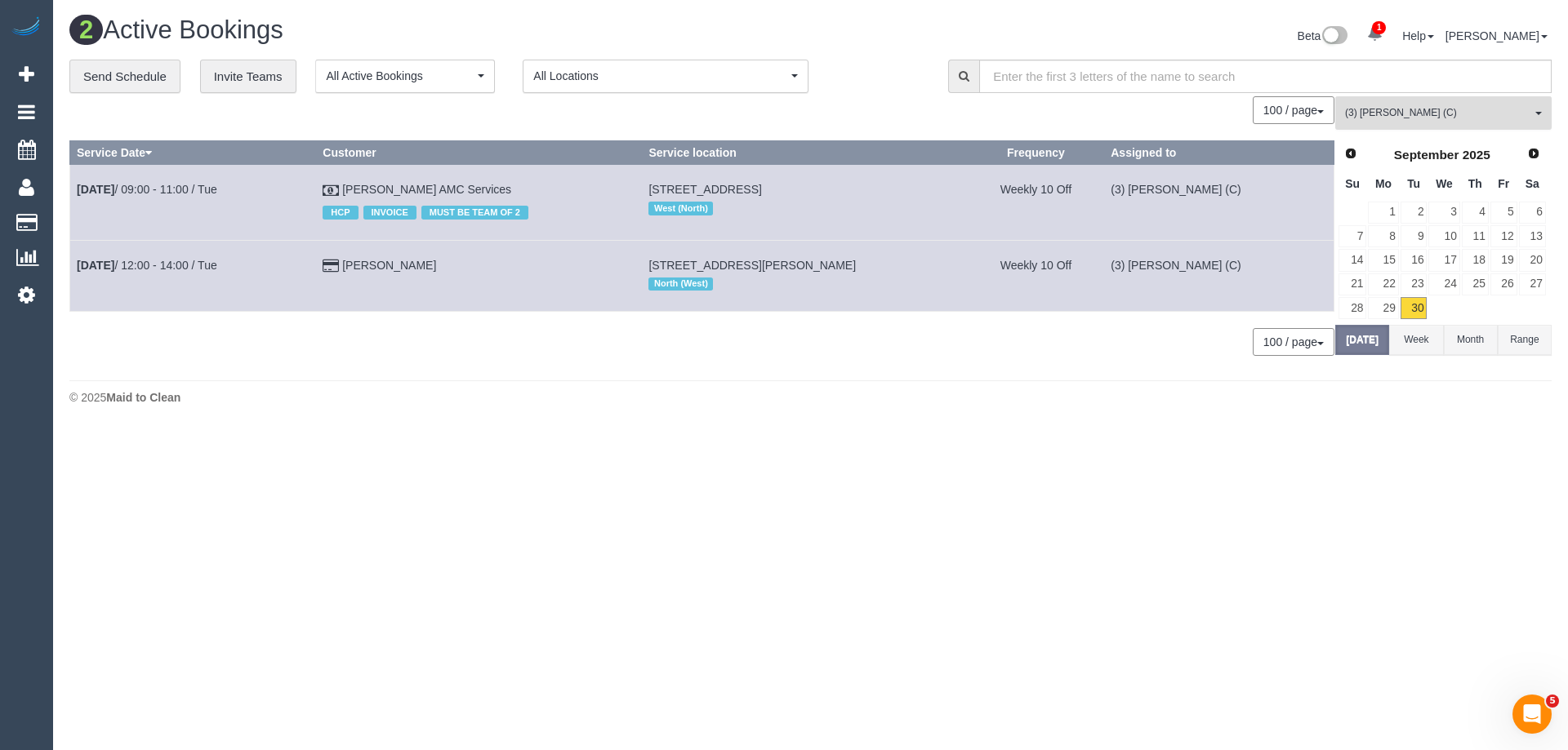
click at [1458, 117] on span "(3) [PERSON_NAME] (C)" at bounding box center [1437, 113] width 186 height 14
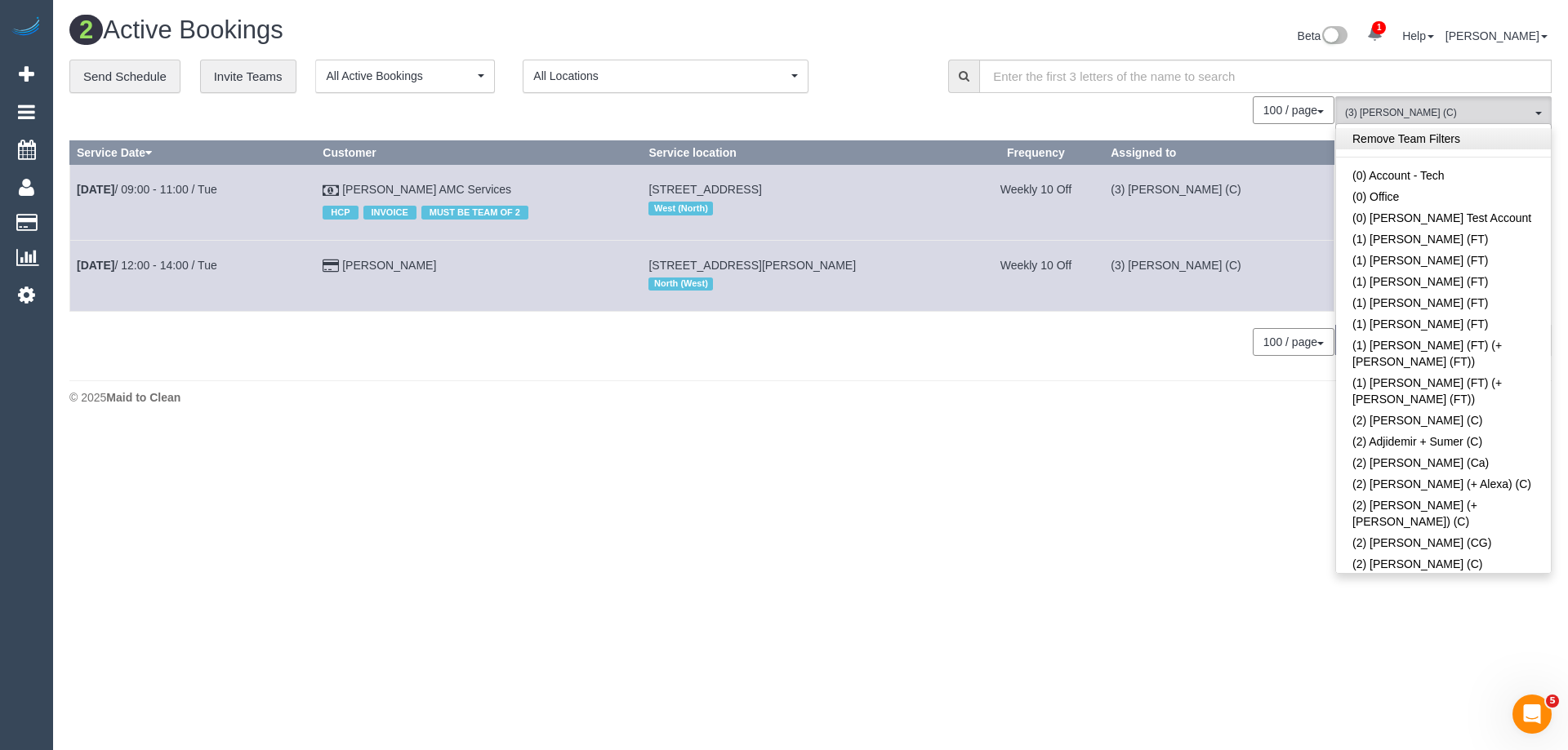
click at [1430, 138] on link "Remove Team Filters" at bounding box center [1443, 138] width 215 height 21
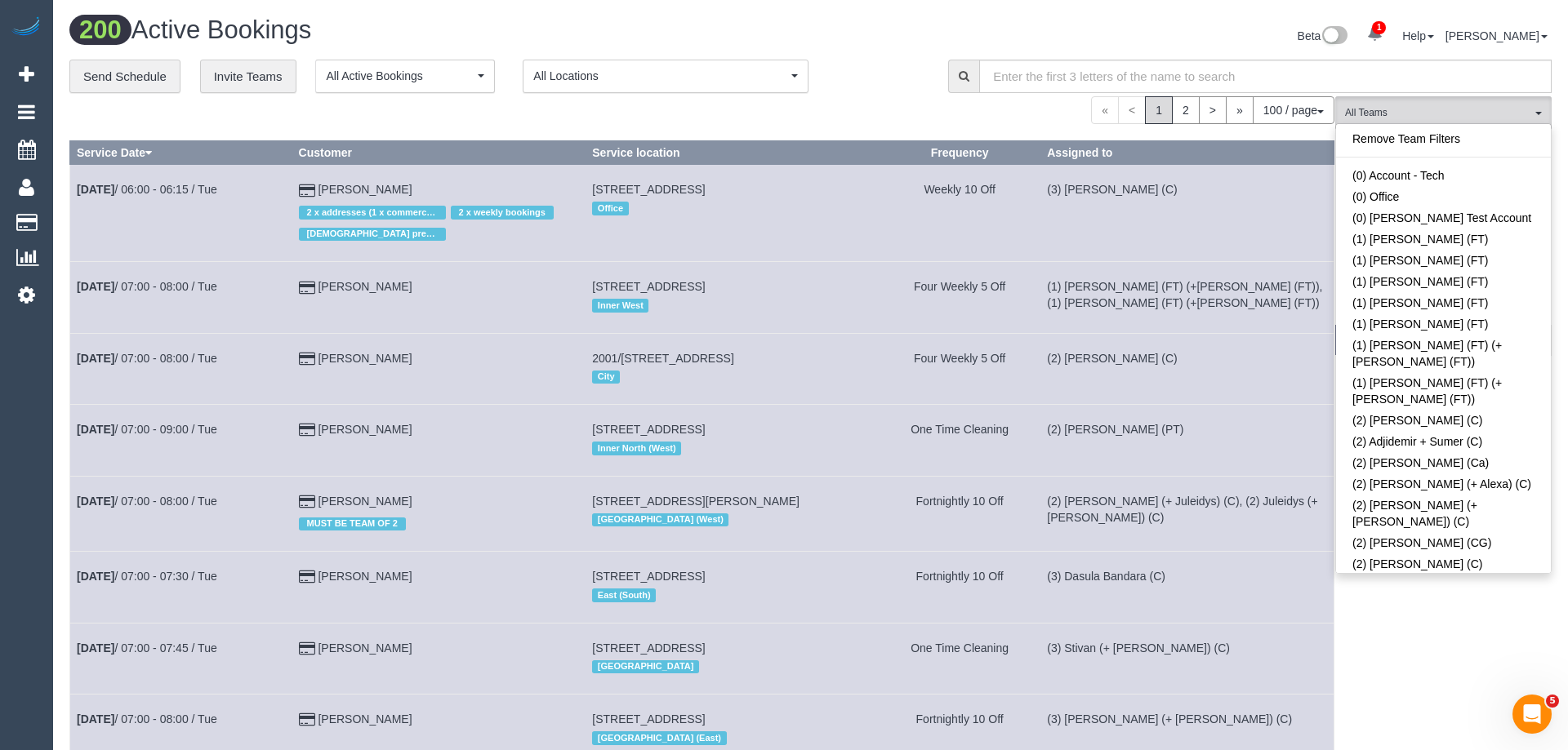
scroll to position [3138, 0]
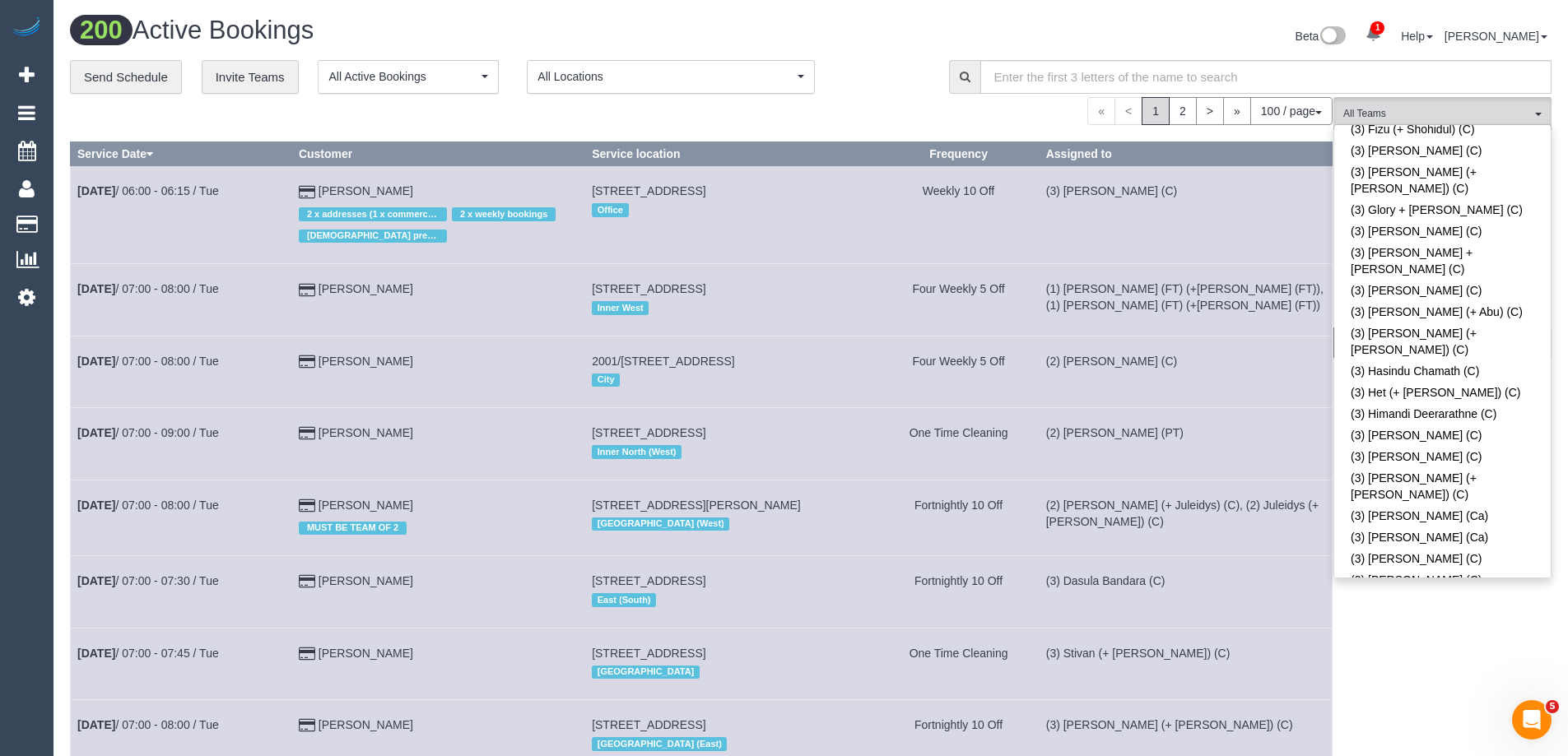
click at [897, 98] on div "« < 1 2 > » 100 / page 10 / page 20 / page 30 / page 40 / page 50 / page 100 / …" at bounding box center [701, 110] width 1262 height 28
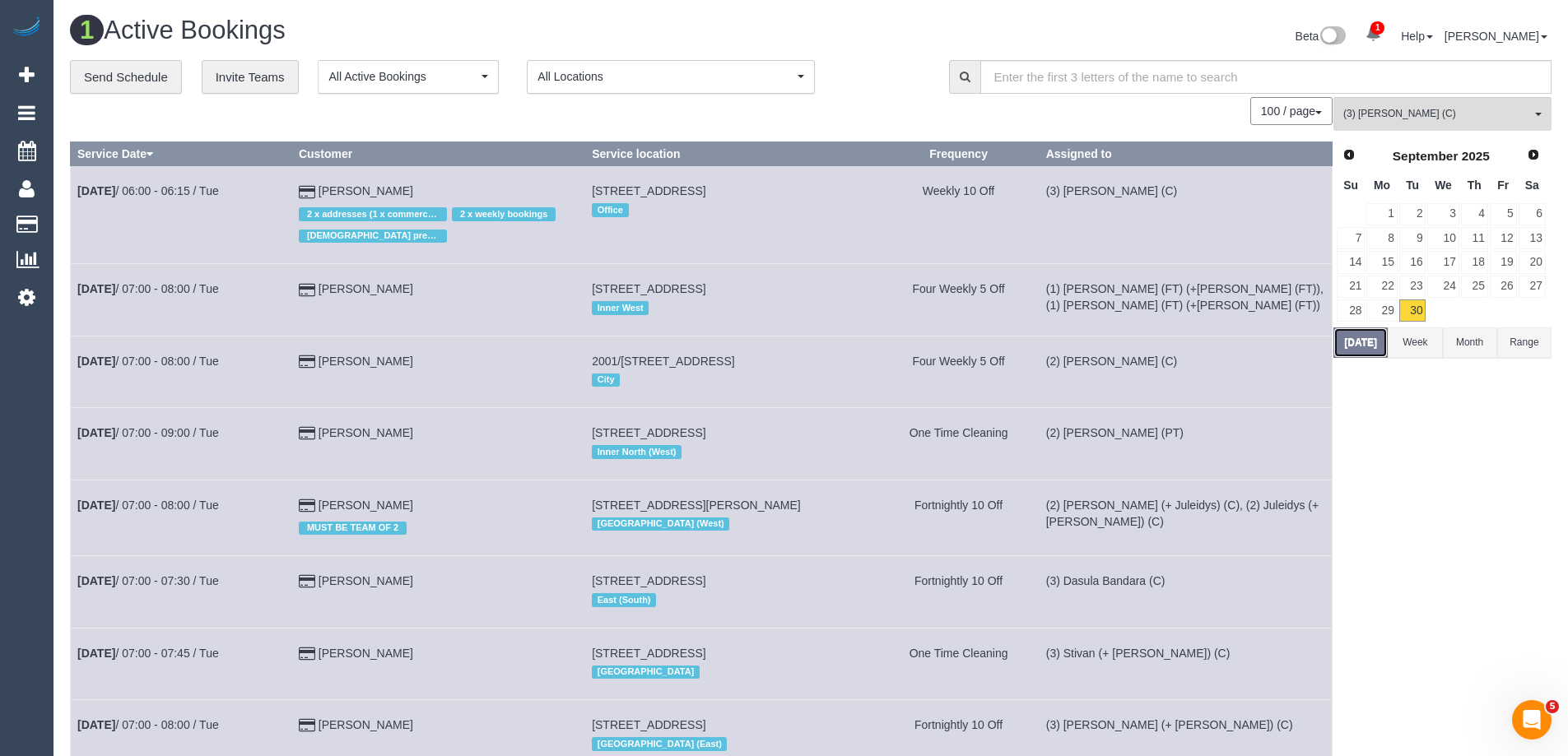
click at [1363, 344] on button "Today" at bounding box center [1360, 343] width 54 height 31
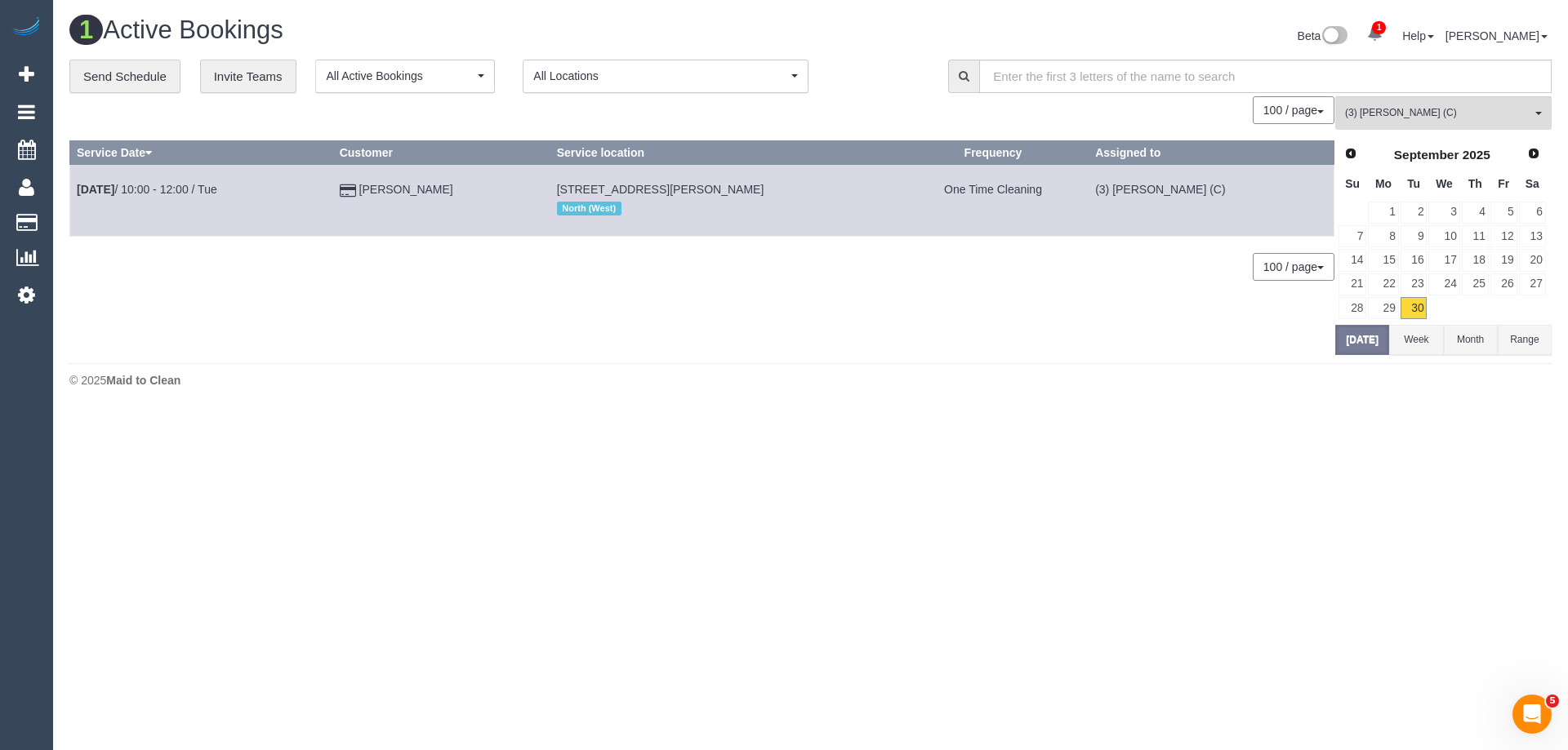
click at [1430, 132] on div "(3) Luke HJ (C) All Teams Remove Team Filters (0) Account - Tech (0) Office (0)…" at bounding box center [1443, 225] width 217 height 258
click at [1429, 115] on span "(3) [PERSON_NAME] (C)" at bounding box center [1437, 113] width 186 height 14
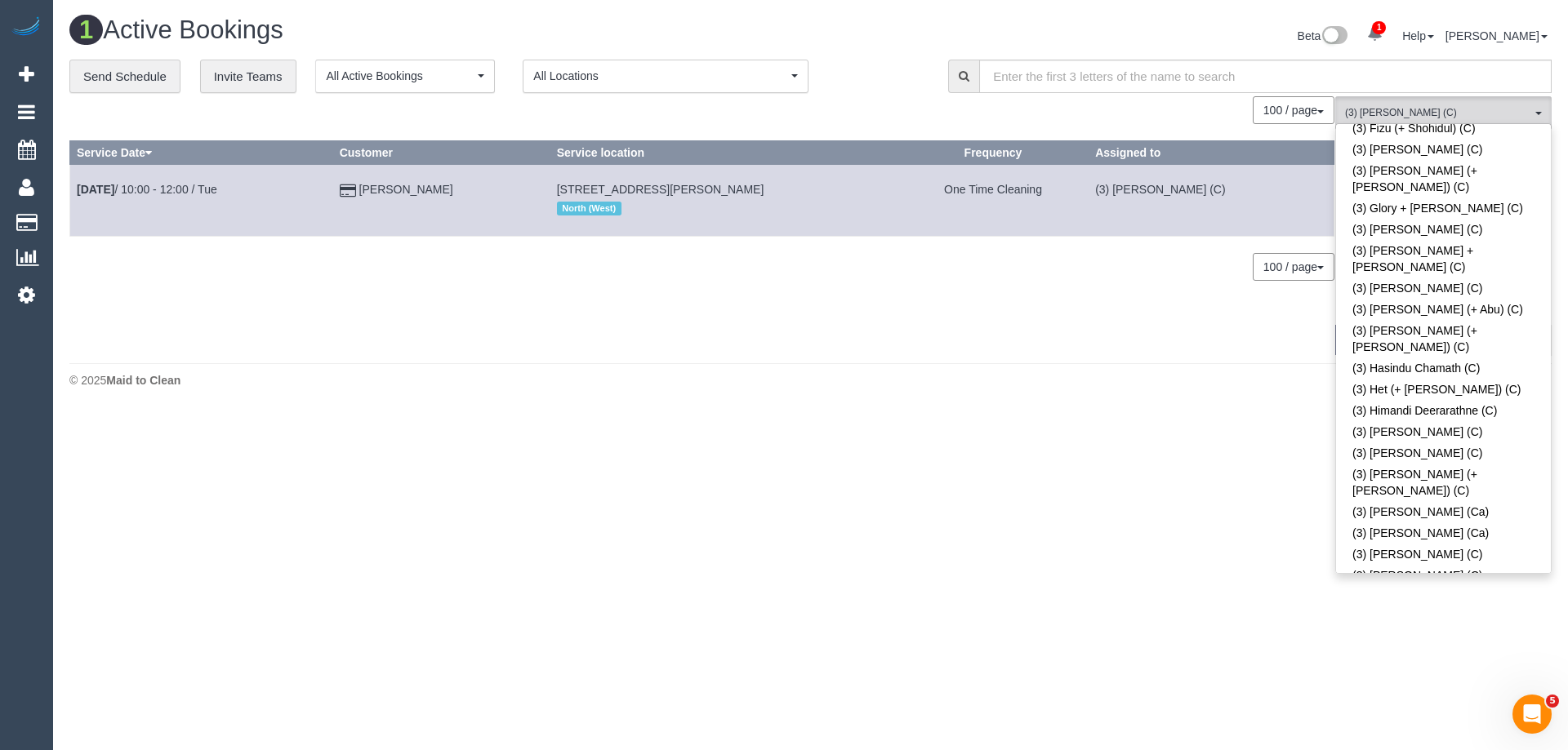
scroll to position [0, 0]
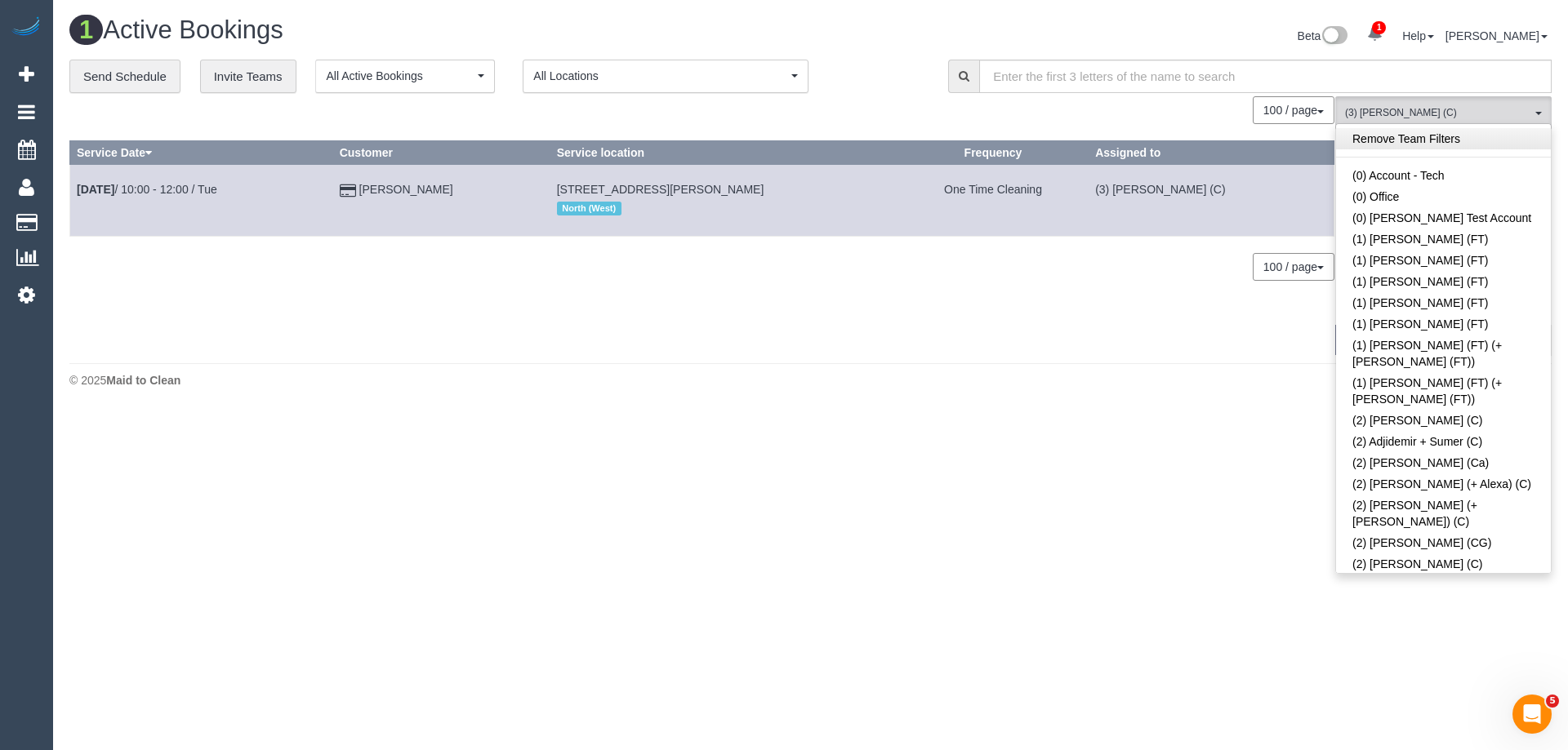
click at [1469, 134] on link "Remove Team Filters" at bounding box center [1443, 138] width 215 height 21
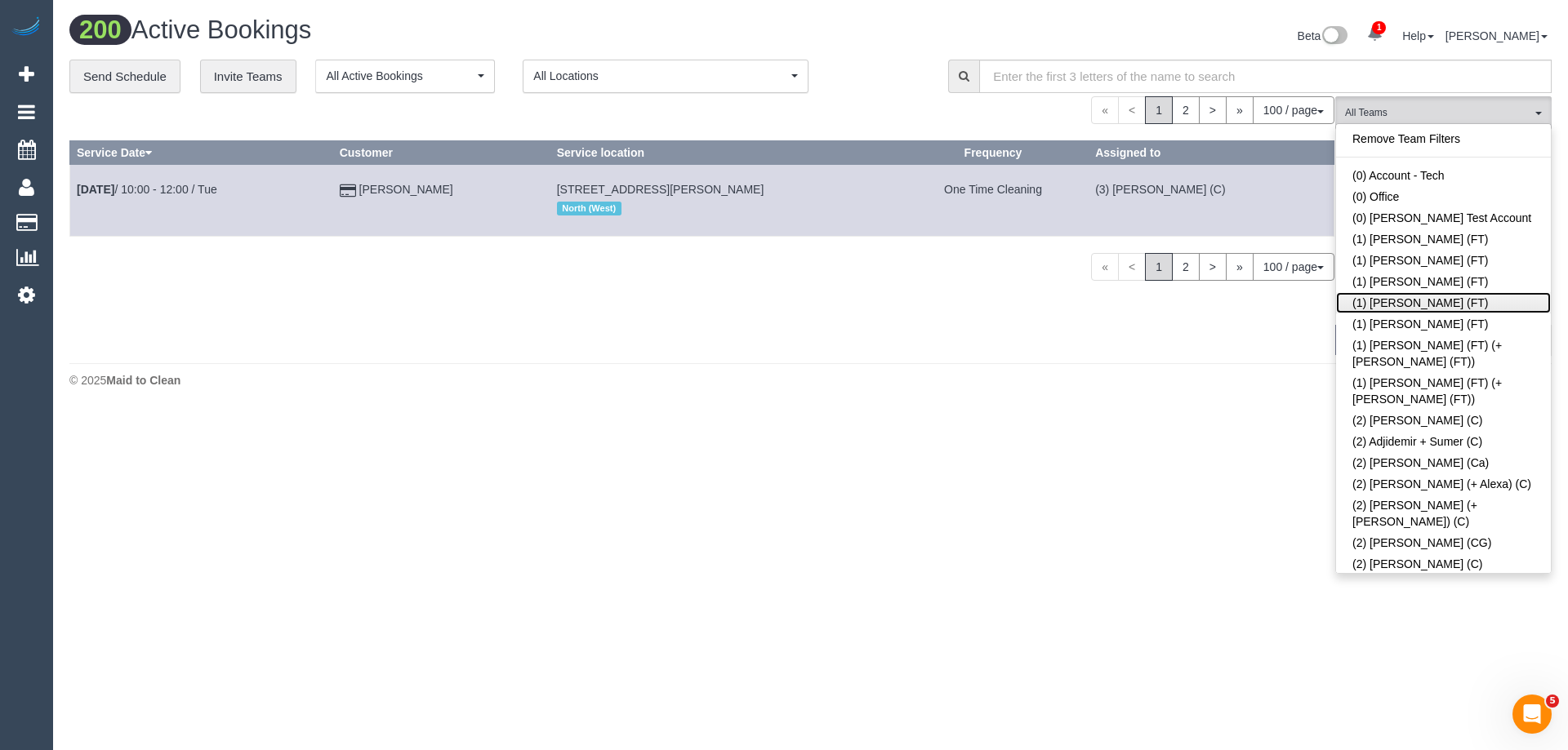
click at [1447, 302] on link "(1) Kumpee R (FT)" at bounding box center [1443, 302] width 215 height 21
click at [911, 107] on div "« < 1 2 > » 100 / page 10 / page 20 / page 30 / page 40 / page 50 / page 100 / …" at bounding box center [702, 110] width 1265 height 28
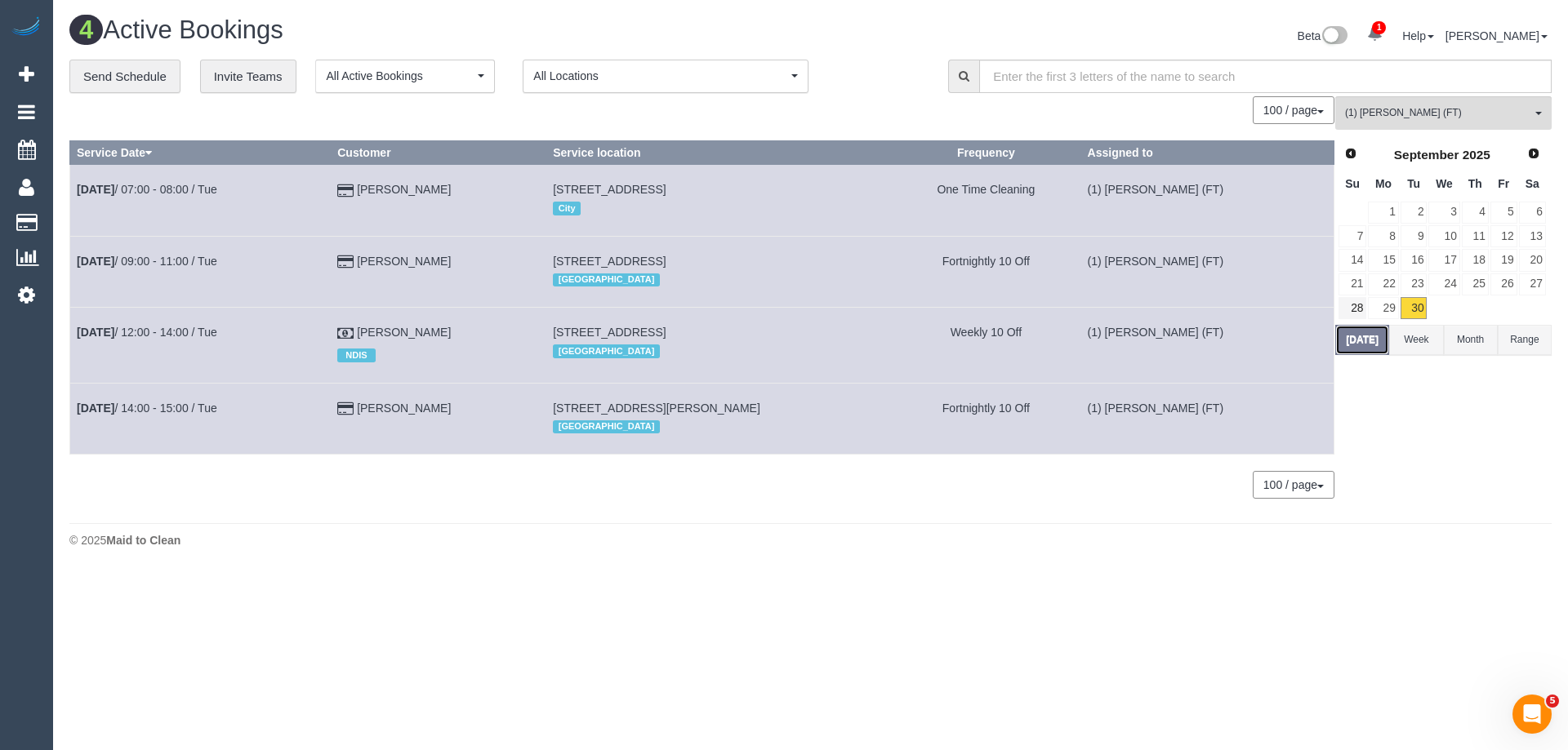
click at [1357, 334] on button "Today" at bounding box center [1362, 341] width 54 height 31
click at [1540, 141] on div "Prev Next September 2025" at bounding box center [1441, 155] width 209 height 28
click at [1535, 146] on span "Next" at bounding box center [1533, 152] width 13 height 13
click at [1390, 257] on link "13" at bounding box center [1383, 260] width 31 height 22
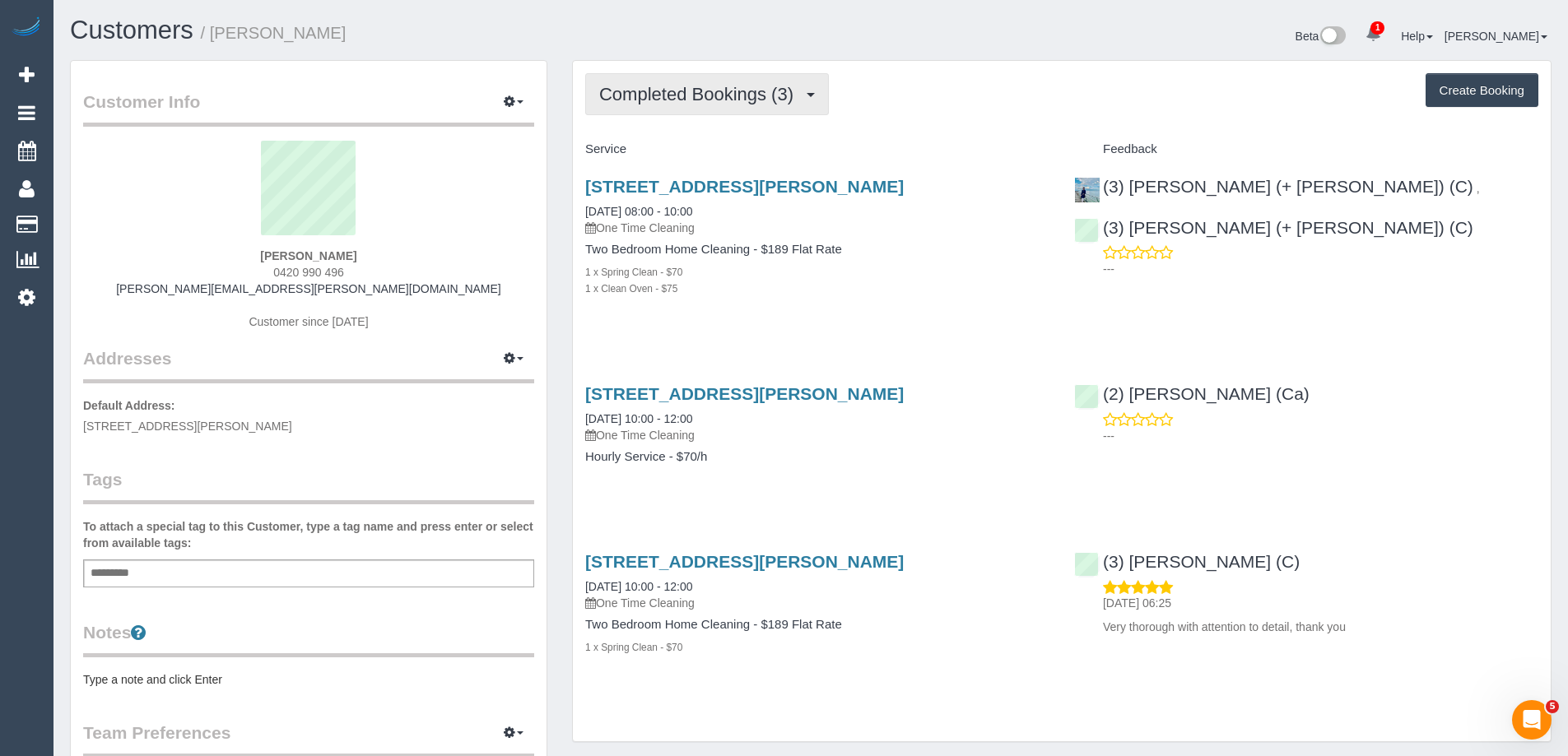
click at [728, 88] on span "Completed Bookings (3)" at bounding box center [701, 94] width 202 height 21
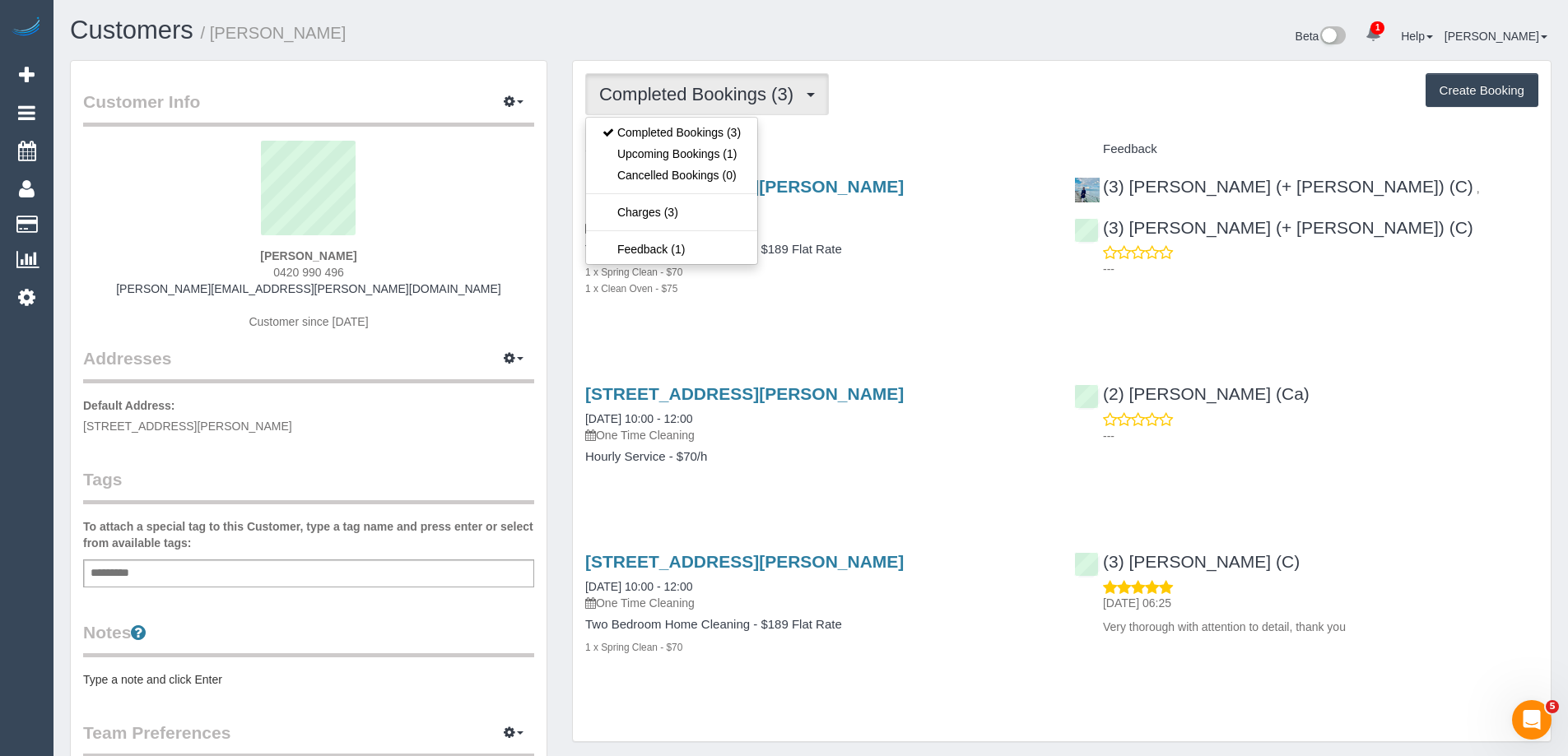
drag, startPoint x: 962, startPoint y: 119, endPoint x: 755, endPoint y: 229, distance: 234.4
click at [962, 119] on div "Completed Bookings (3) Completed Bookings (3) Upcoming Bookings (1) Cancelled B…" at bounding box center [1062, 402] width 978 height 682
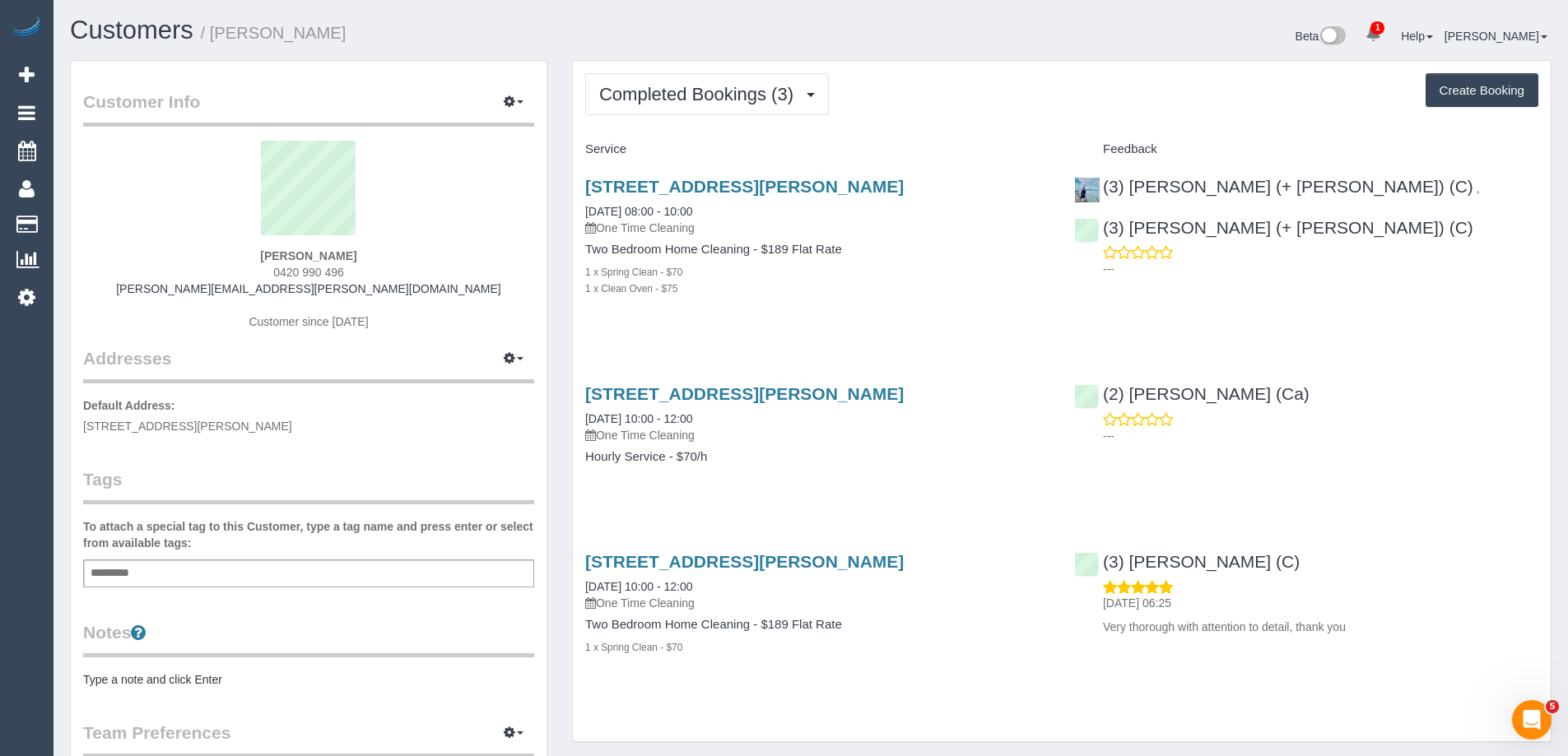
drag, startPoint x: 330, startPoint y: 270, endPoint x: 146, endPoint y: 273, distance: 184.0
click at [163, 270] on div "Brett Carroll 0420 990 496 carroll.brett@gmail.com Customer since 2024" at bounding box center [308, 243] width 451 height 205
copy span "0420 990 496"
drag, startPoint x: 898, startPoint y: 298, endPoint x: 967, endPoint y: 27, distance: 279.6
click at [898, 295] on div "35 Rhodes Parade, Unit 5, Oak Park, VIC 3046 20/05/2025 08:00 - 10:00 One Time …" at bounding box center [817, 246] width 489 height 166
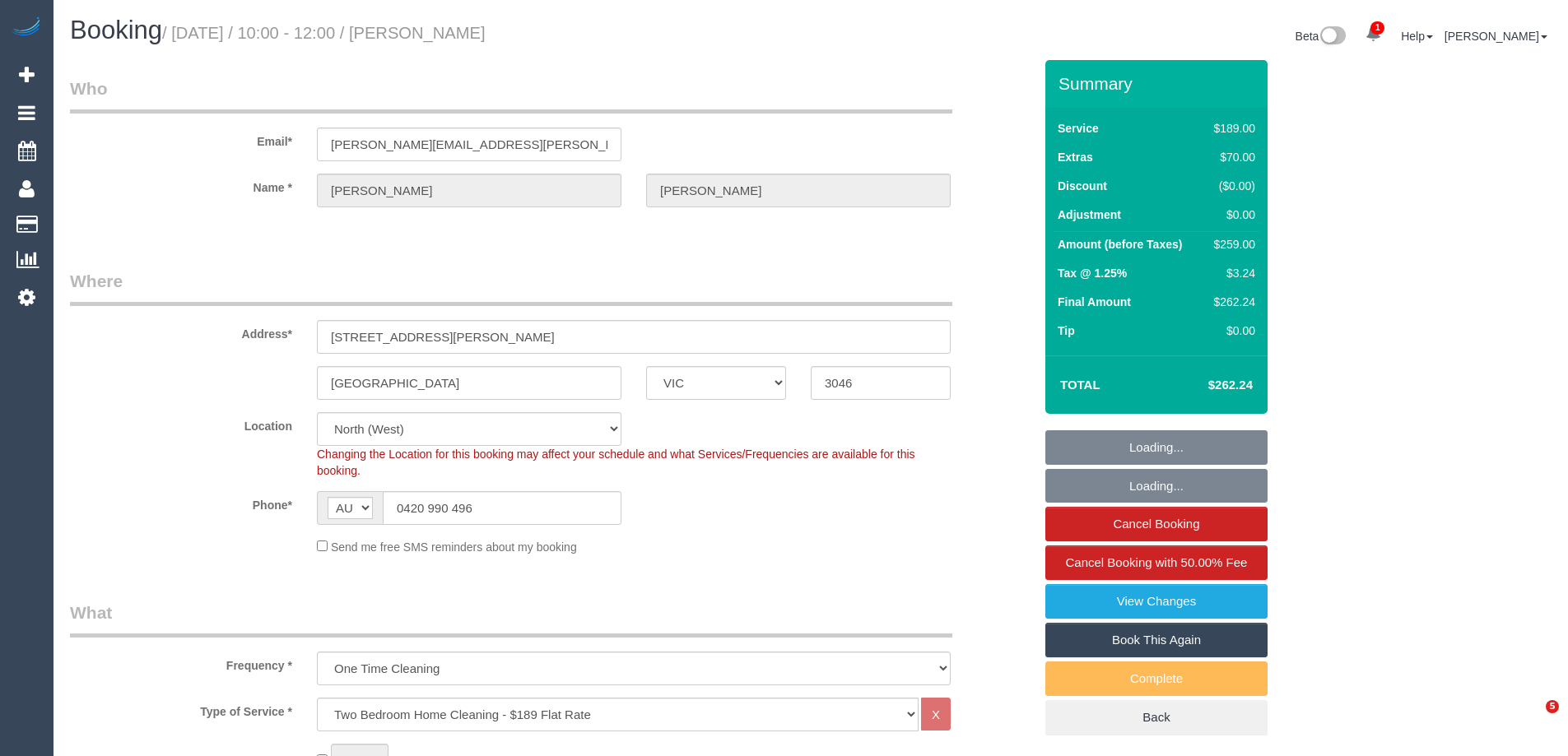
select select "VIC"
select select "string:stripe-pm_1RPzT62GScqysDRVXXqmPodS"
select select "number:28"
select select "number:14"
select select "number:18"
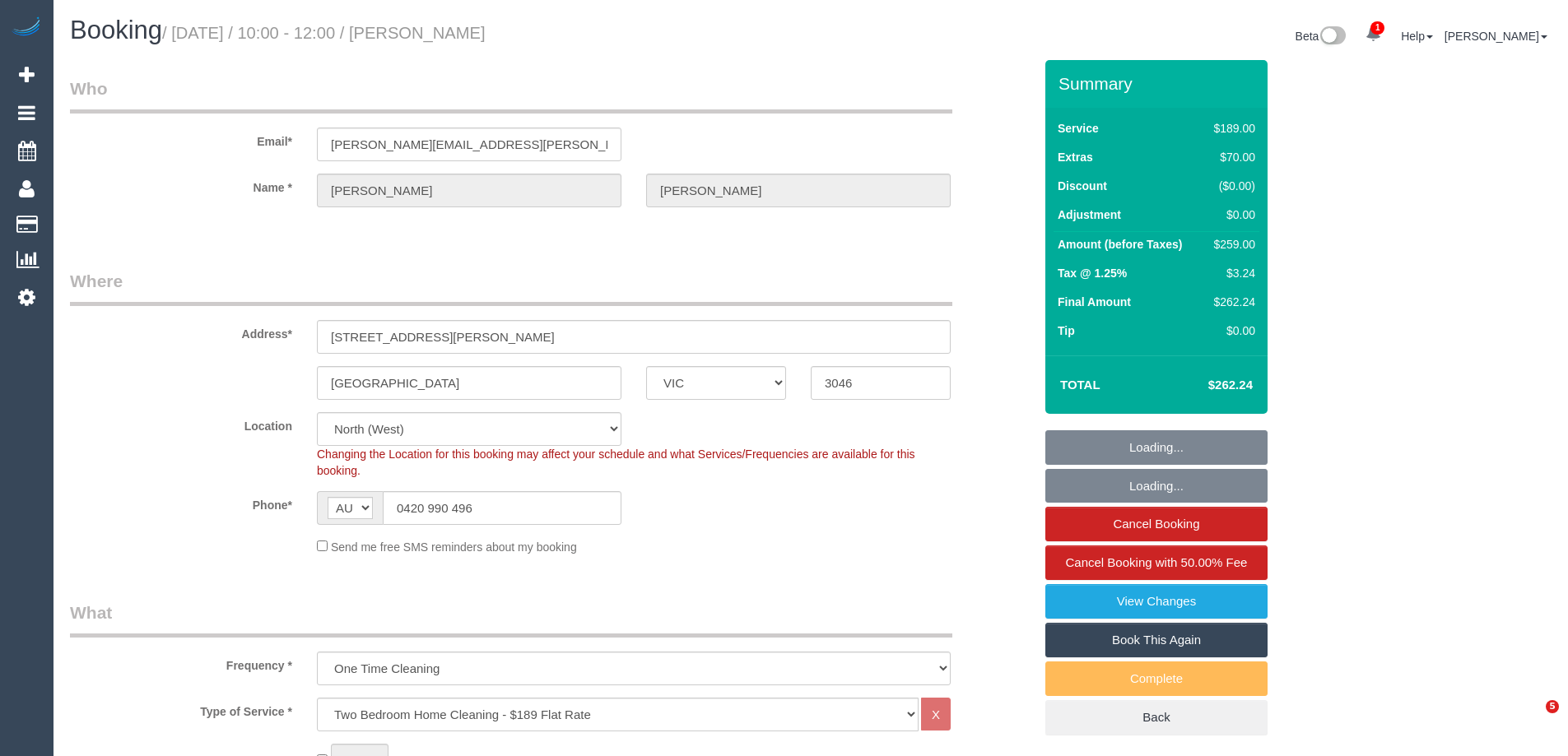
select select "number:25"
select select "number:33"
select select "number:26"
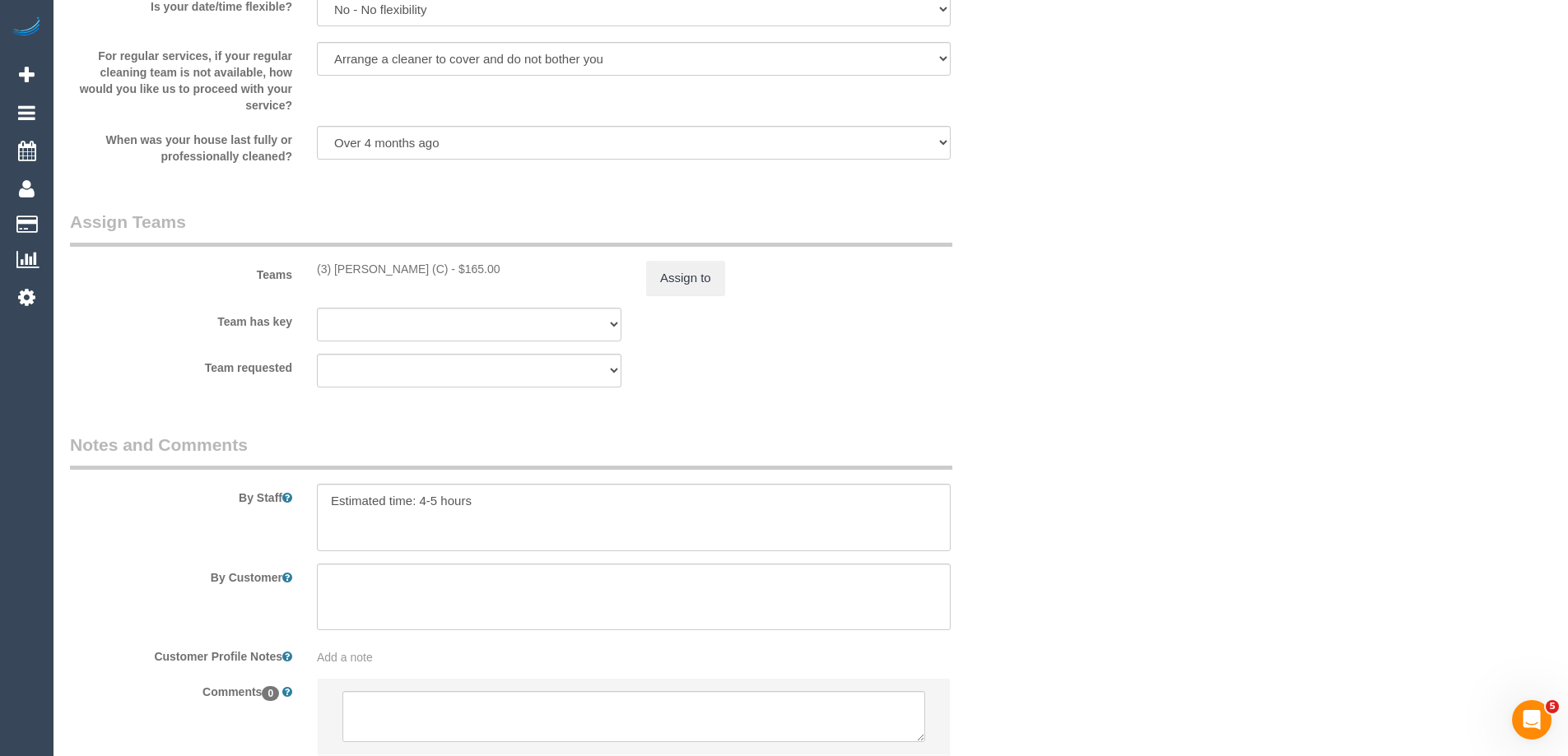
scroll to position [2494, 0]
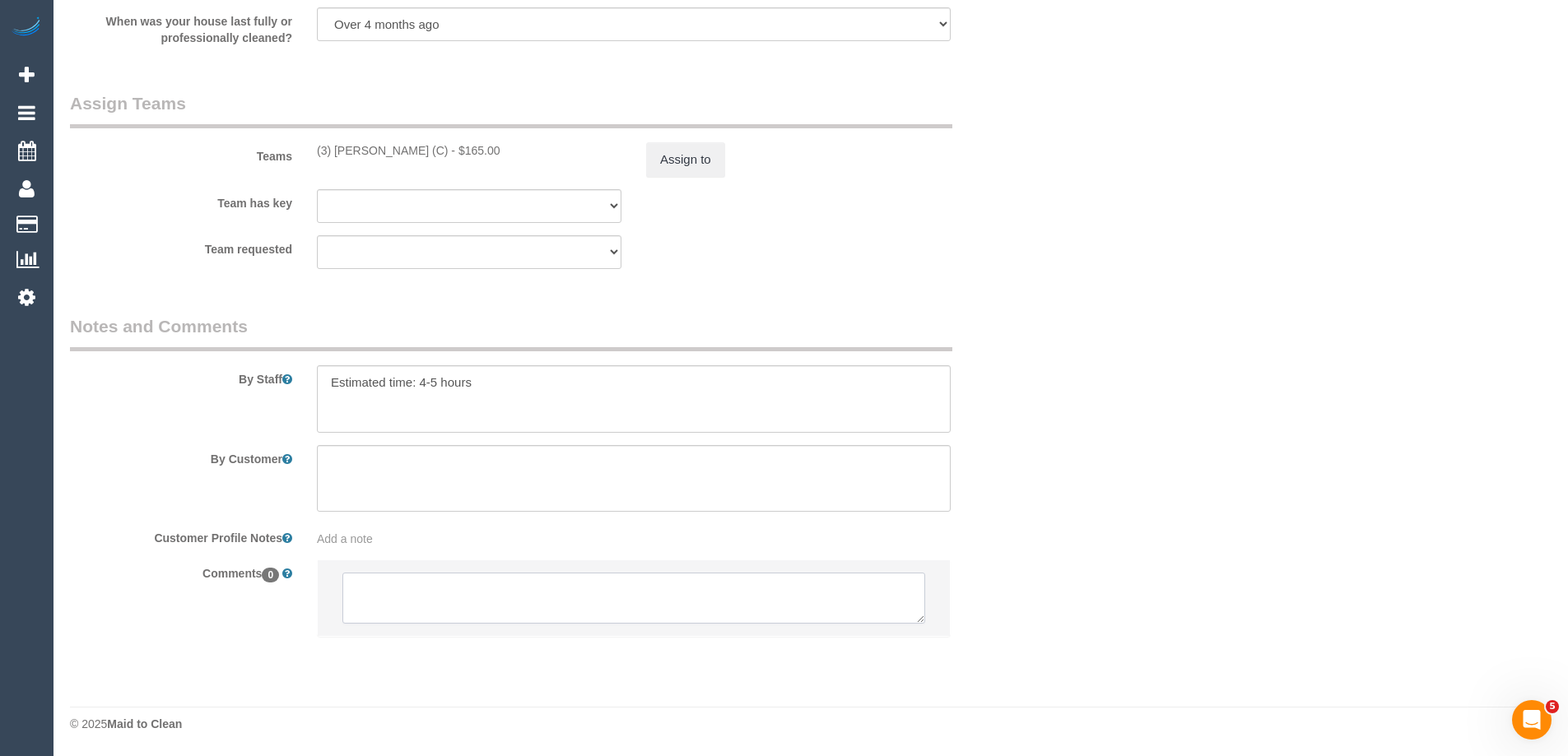
click at [522, 599] on textarea at bounding box center [634, 598] width 583 height 51
